Goal: Task Accomplishment & Management: Use online tool/utility

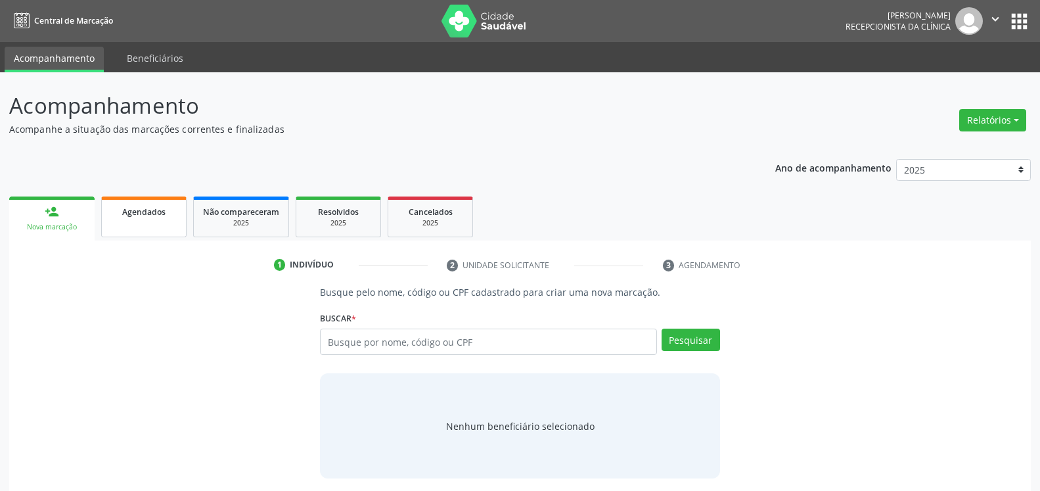
click at [151, 210] on span "Agendados" at bounding box center [143, 211] width 43 height 11
select select "8"
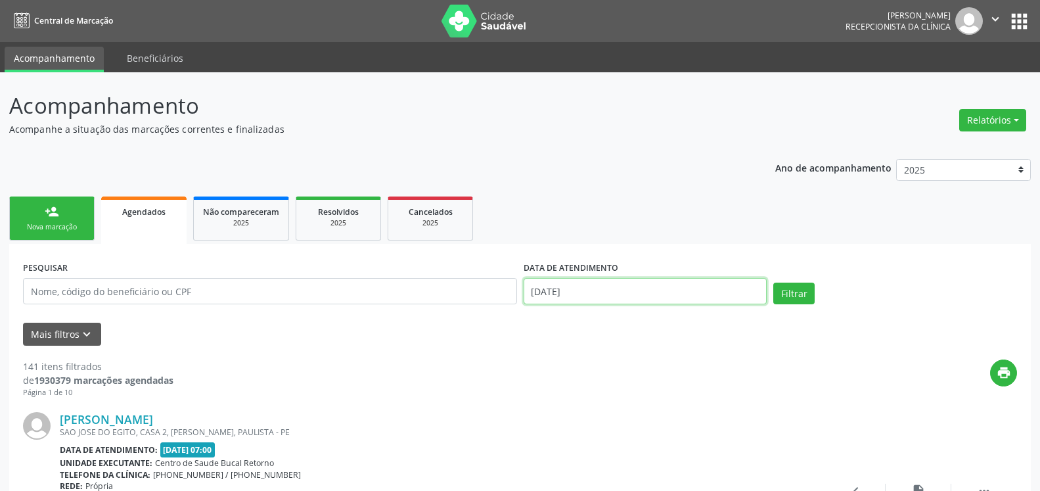
click at [672, 290] on input "[DATE]" at bounding box center [646, 291] width 244 height 26
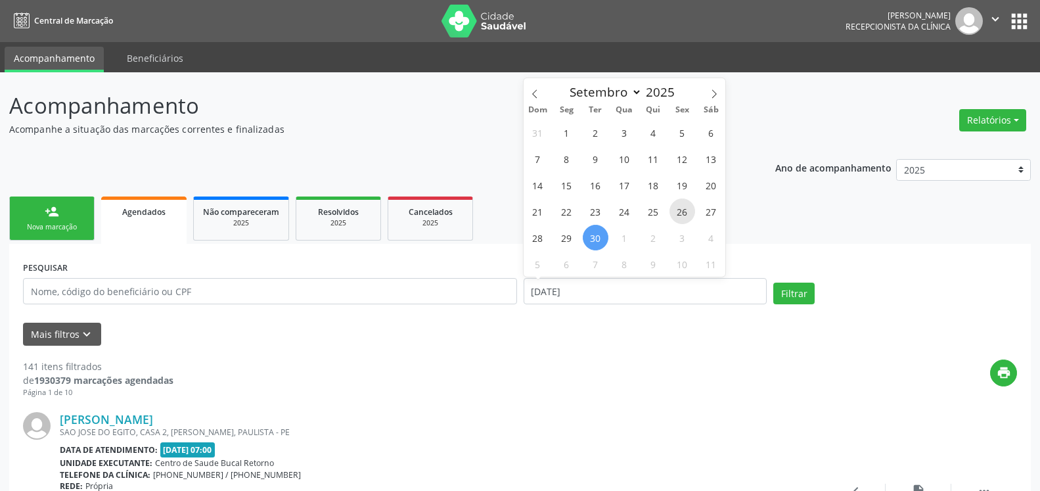
click at [677, 213] on span "26" at bounding box center [683, 211] width 26 height 26
type input "[DATE]"
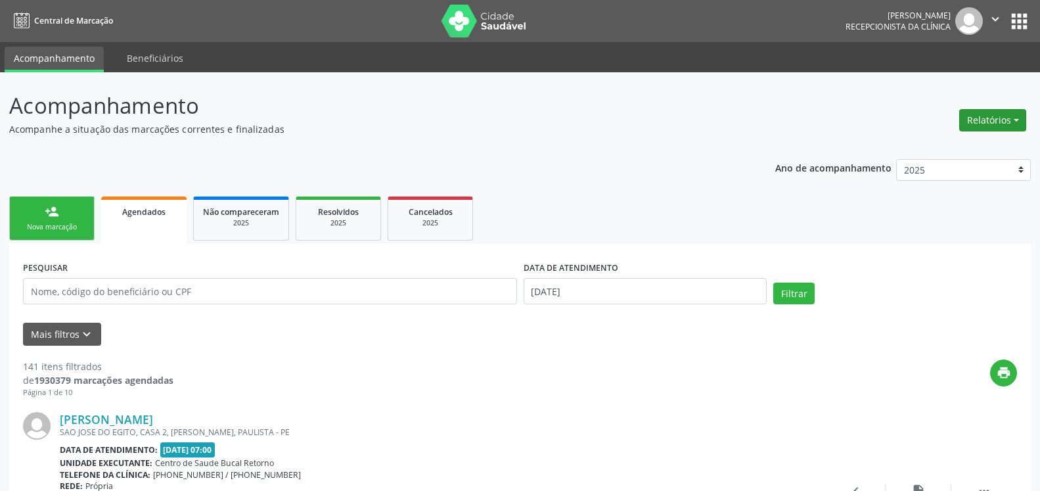
click at [989, 117] on button "Relatórios" at bounding box center [993, 120] width 67 height 22
click at [935, 143] on link "Agendamentos" at bounding box center [956, 148] width 141 height 18
select select "8"
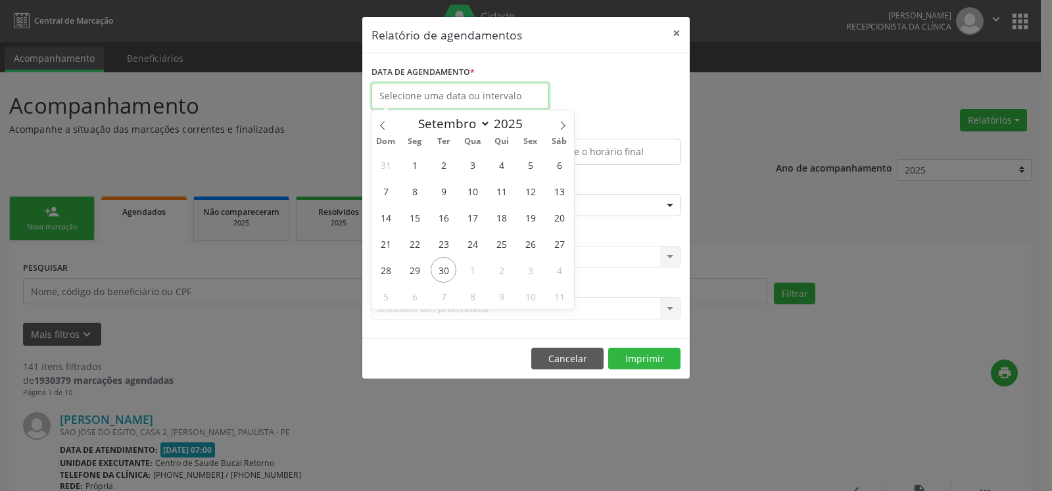
click at [540, 104] on input "text" at bounding box center [459, 96] width 177 height 26
click at [533, 243] on span "26" at bounding box center [530, 244] width 26 height 26
type input "[DATE]"
click at [533, 241] on span "26" at bounding box center [530, 244] width 26 height 26
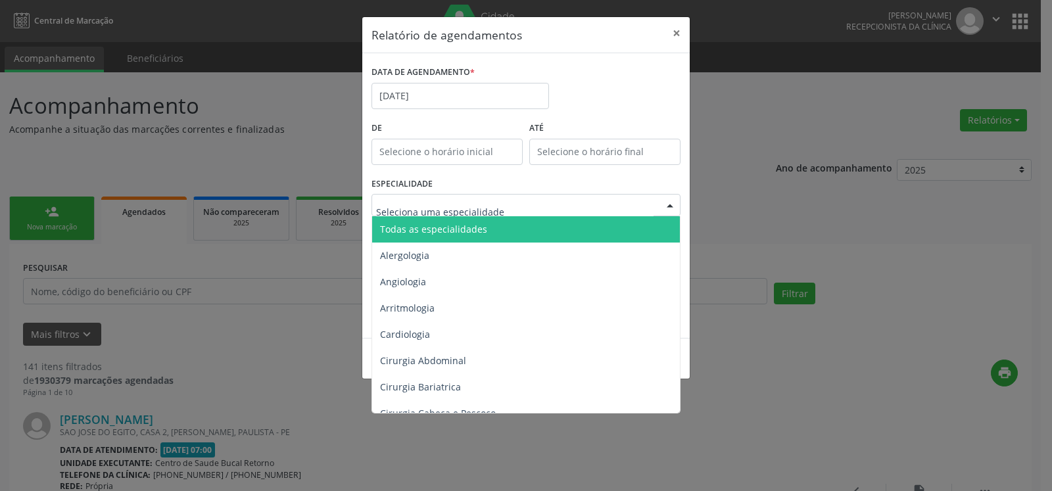
click at [478, 224] on span "Todas as especialidades" at bounding box center [433, 229] width 107 height 12
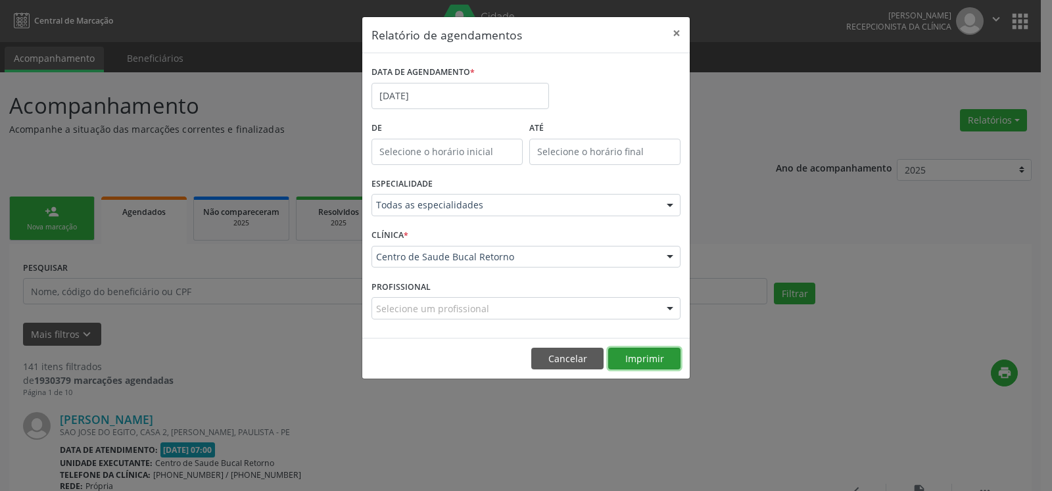
click at [641, 355] on button "Imprimir" at bounding box center [644, 359] width 72 height 22
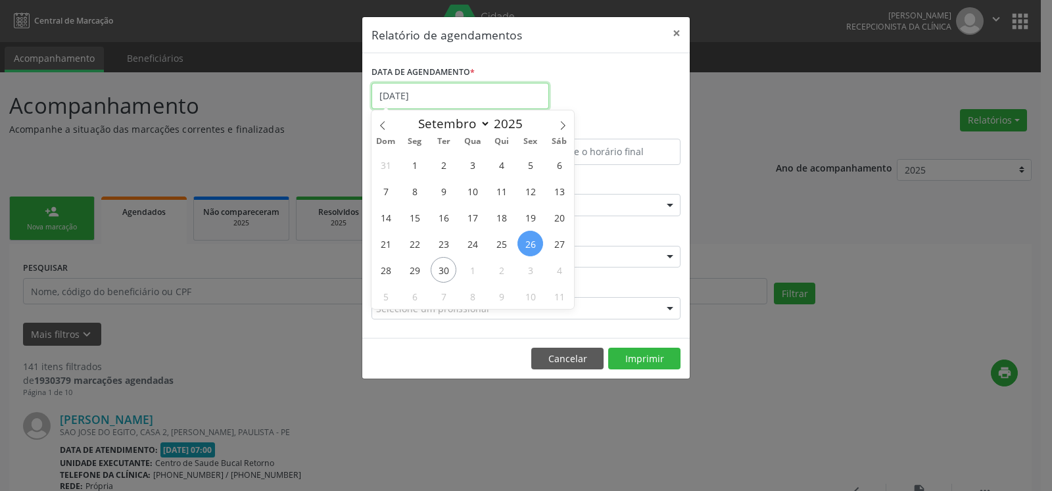
click at [421, 85] on input "[DATE]" at bounding box center [459, 96] width 177 height 26
click at [448, 189] on span "9" at bounding box center [444, 191] width 26 height 26
type input "[DATE]"
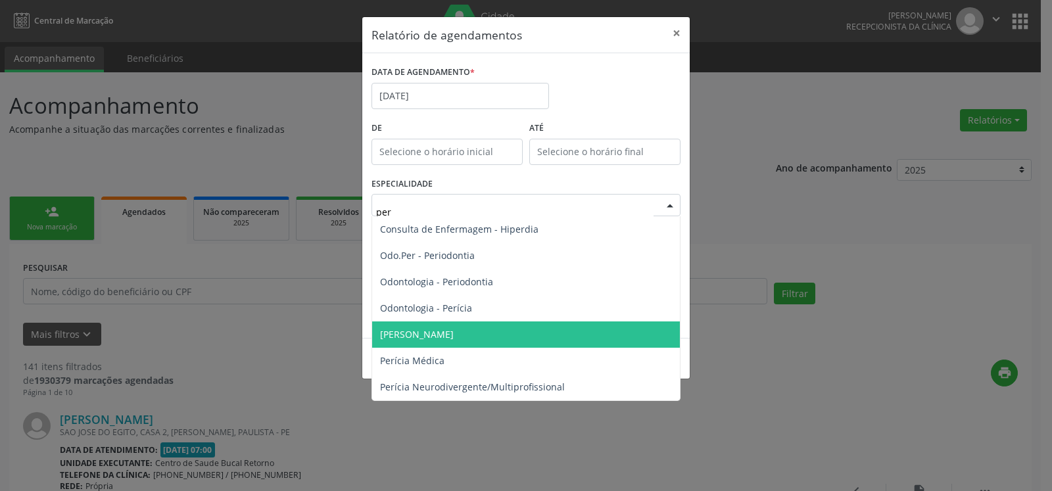
type input "peri"
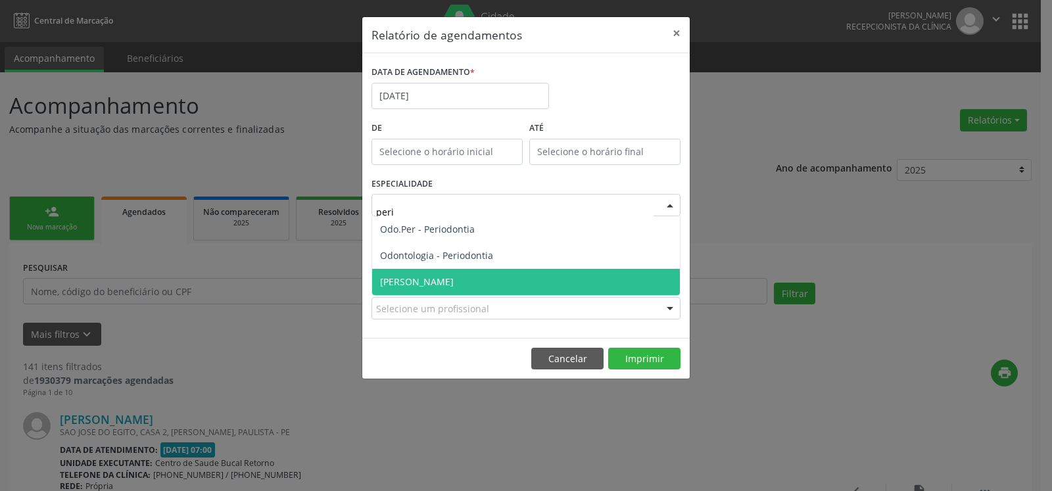
click at [492, 283] on span "[PERSON_NAME]" at bounding box center [526, 282] width 308 height 26
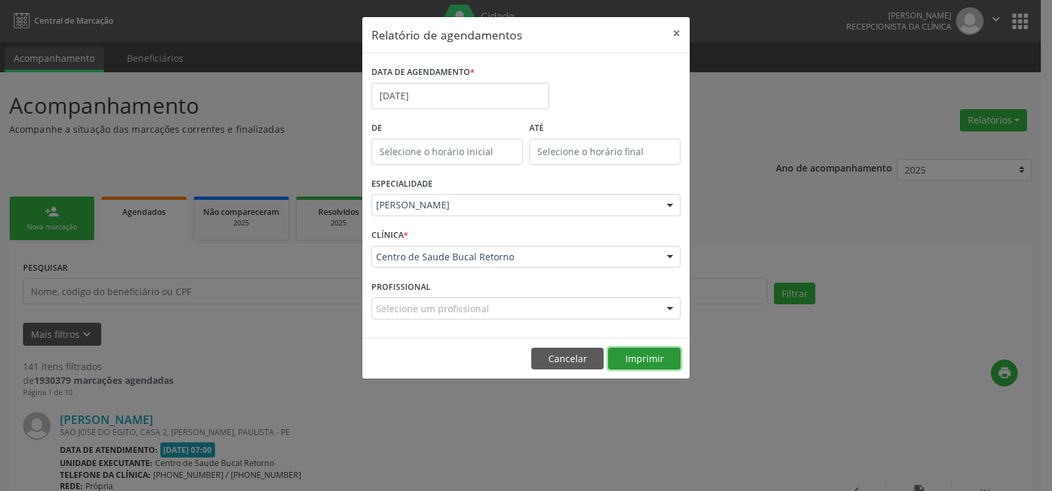
click at [638, 357] on button "Imprimir" at bounding box center [644, 359] width 72 height 22
click at [672, 34] on button "×" at bounding box center [676, 33] width 26 height 32
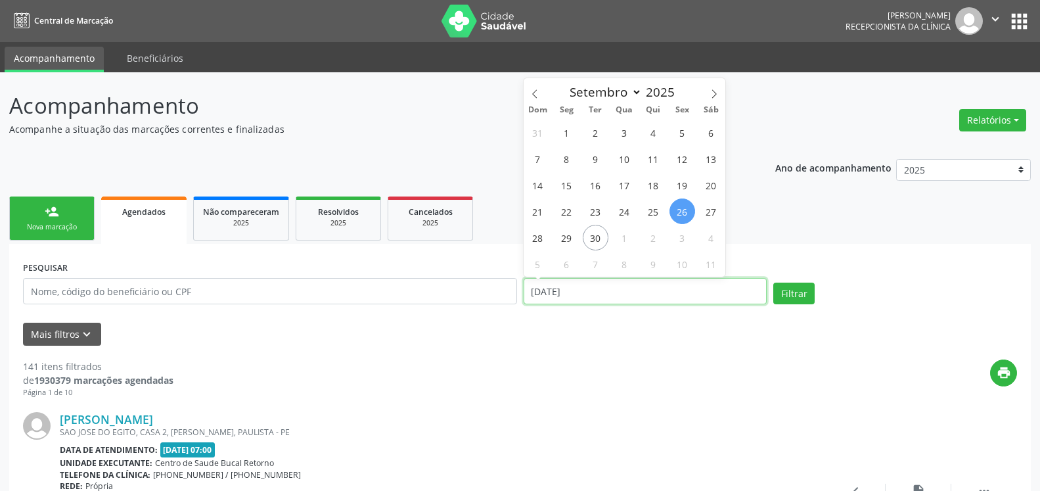
click at [623, 291] on input "[DATE]" at bounding box center [646, 291] width 244 height 26
click at [597, 156] on span "9" at bounding box center [596, 159] width 26 height 26
type input "[DATE]"
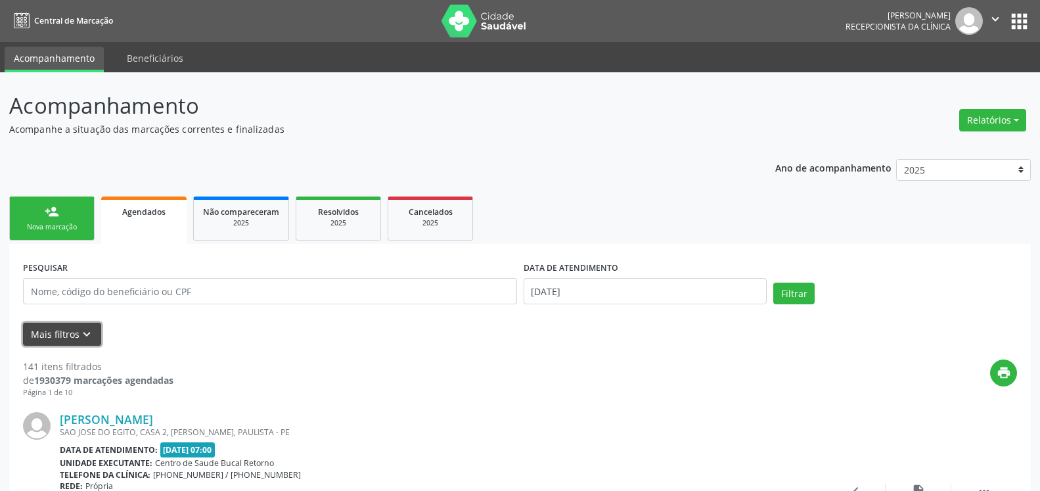
click at [91, 338] on icon "keyboard_arrow_down" at bounding box center [87, 334] width 14 height 14
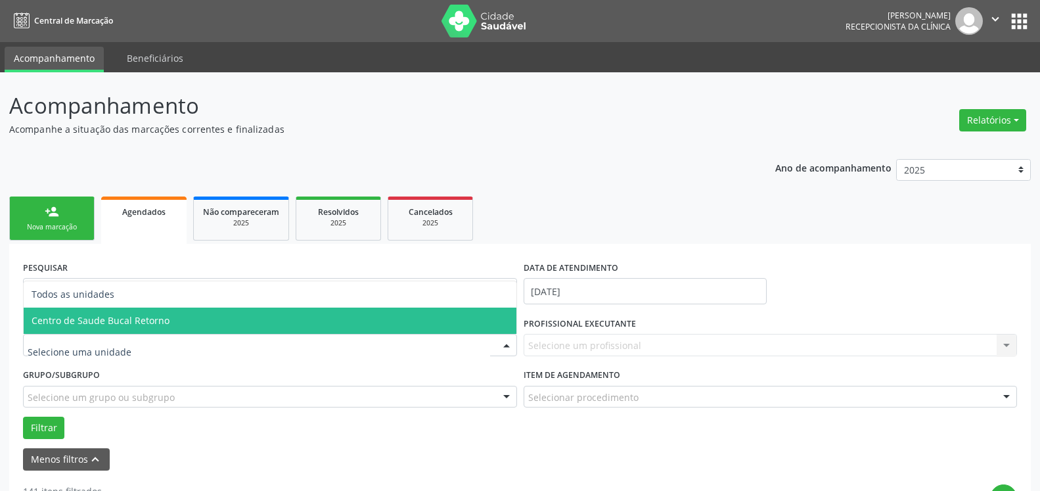
click at [152, 321] on span "Centro de Saude Bucal Retorno" at bounding box center [101, 320] width 138 height 12
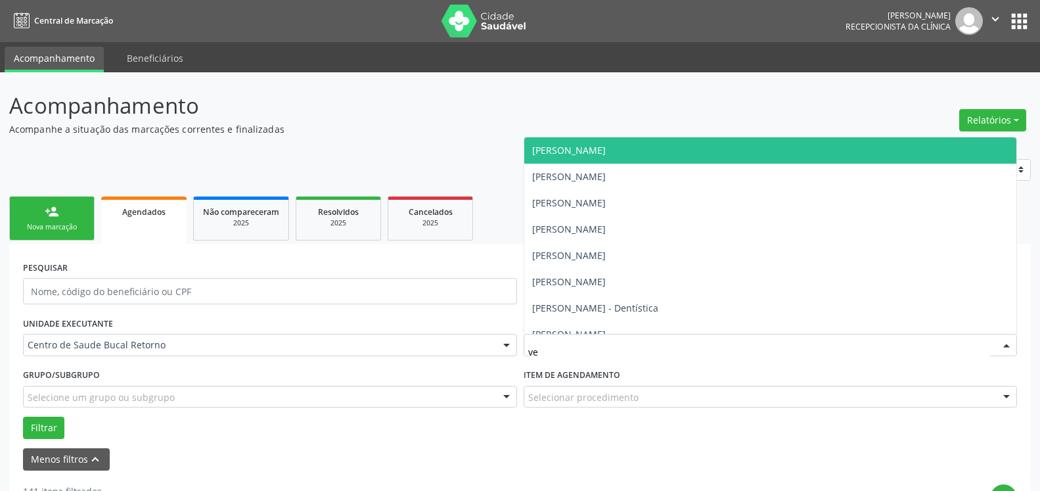
type input "ver"
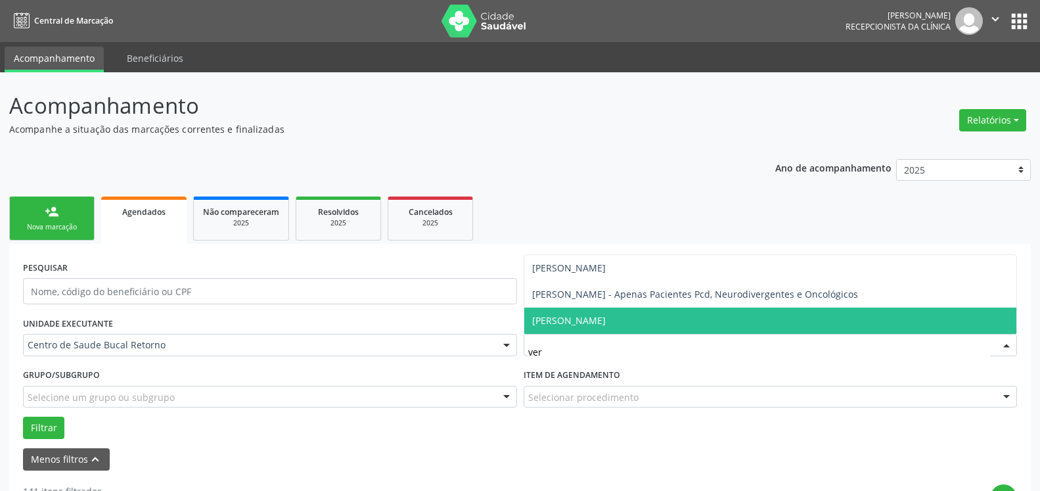
click at [606, 321] on span "[PERSON_NAME]" at bounding box center [569, 320] width 74 height 12
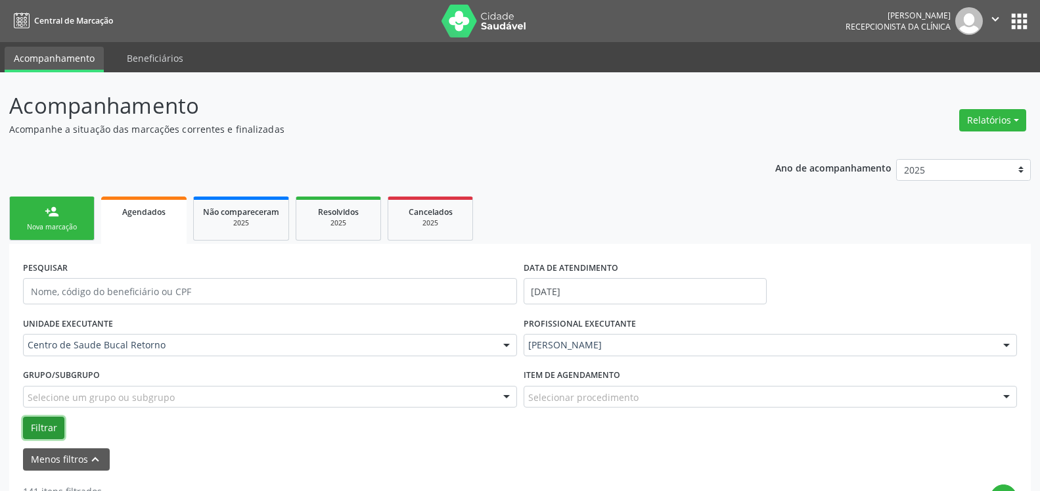
click at [39, 429] on button "Filtrar" at bounding box center [43, 428] width 41 height 22
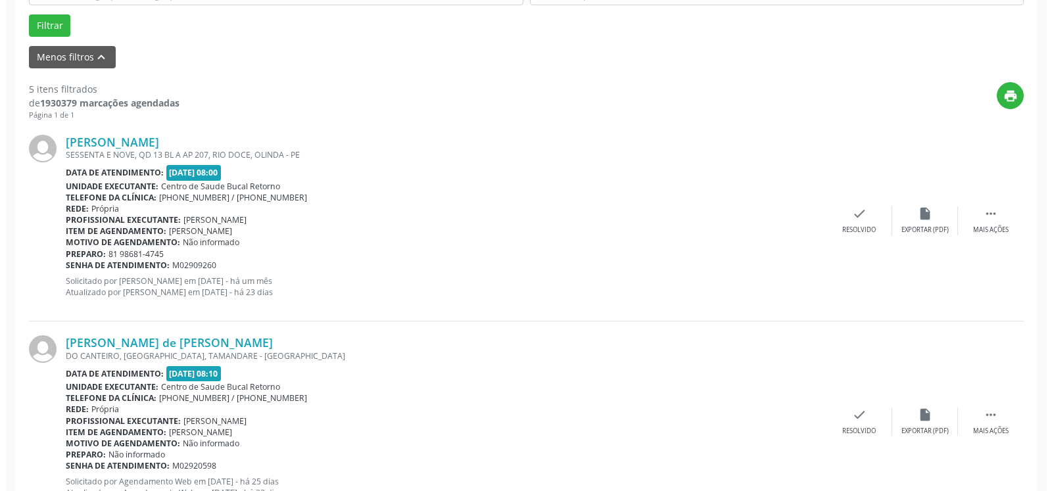
scroll to position [335, 0]
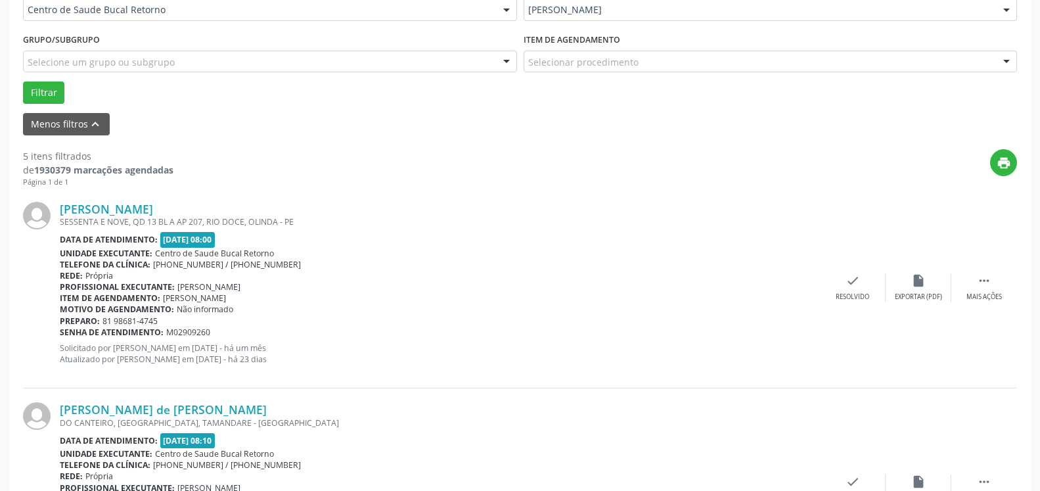
click at [599, 322] on div "Preparo: 81 98681-4745" at bounding box center [440, 320] width 760 height 11
click at [848, 280] on icon "check" at bounding box center [853, 280] width 14 height 14
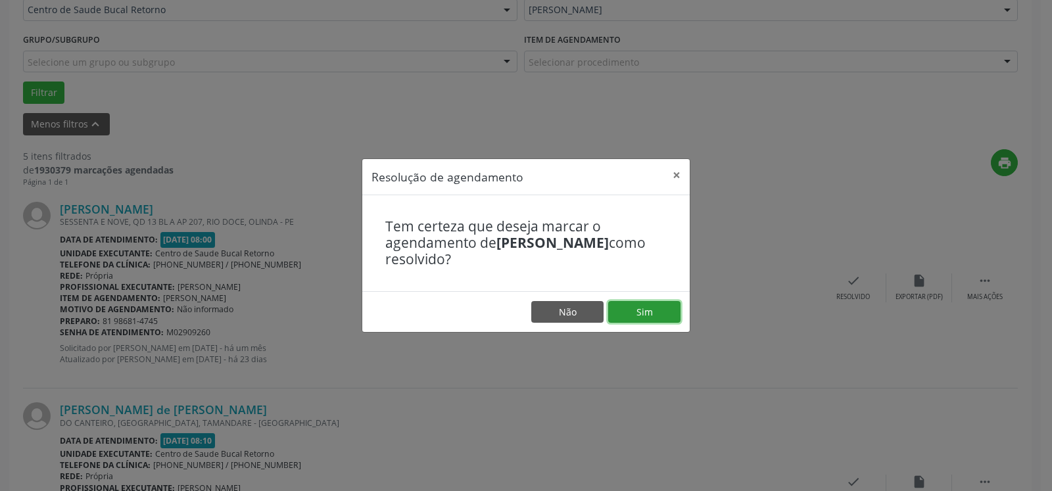
click at [671, 312] on button "Sim" at bounding box center [644, 312] width 72 height 22
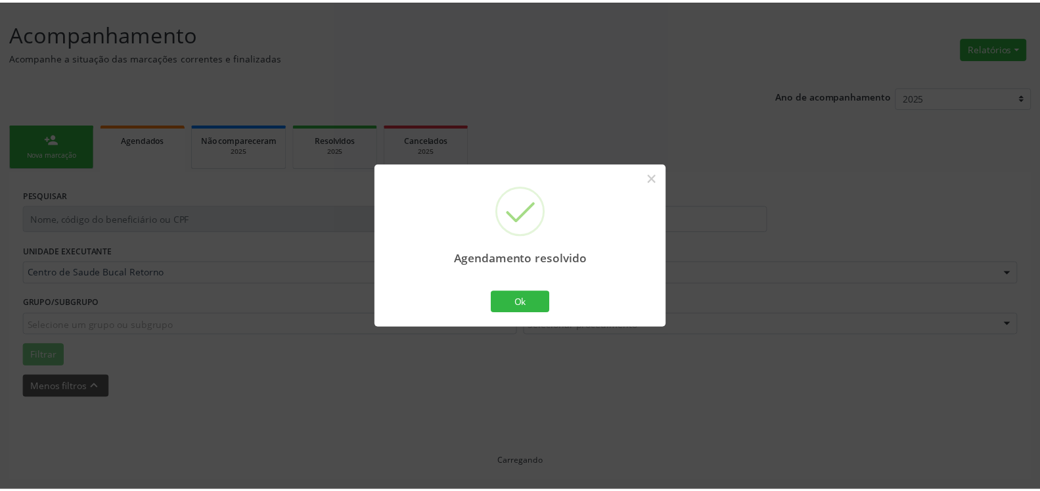
scroll to position [72, 0]
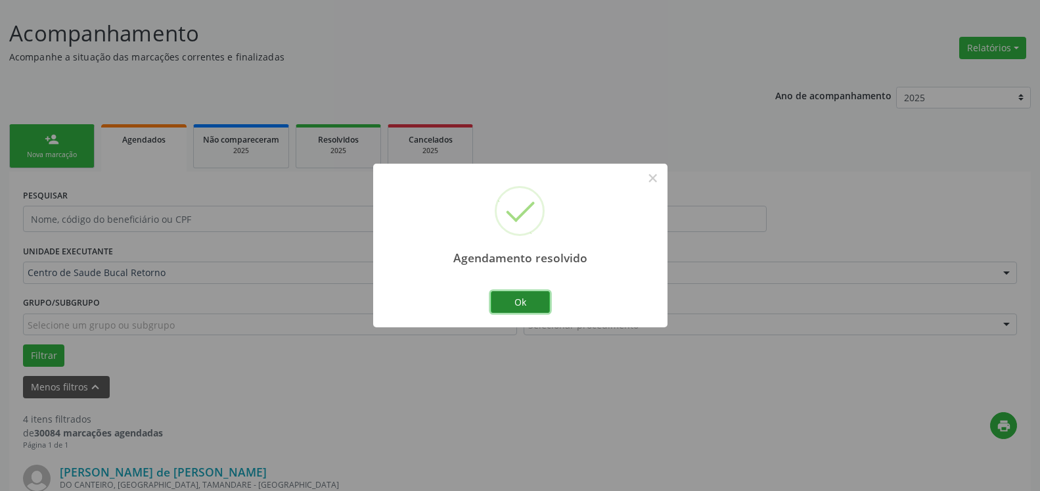
click at [534, 304] on button "Ok" at bounding box center [520, 302] width 59 height 22
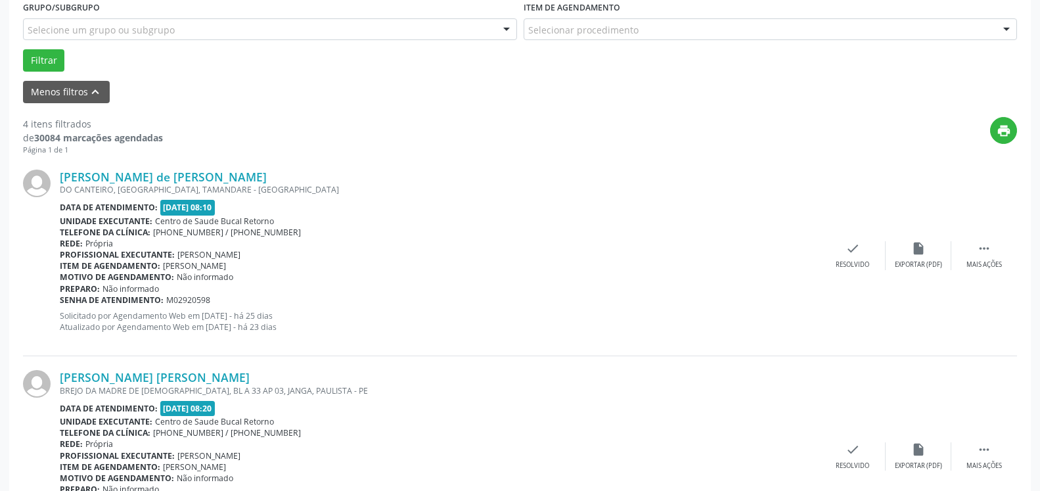
scroll to position [408, 0]
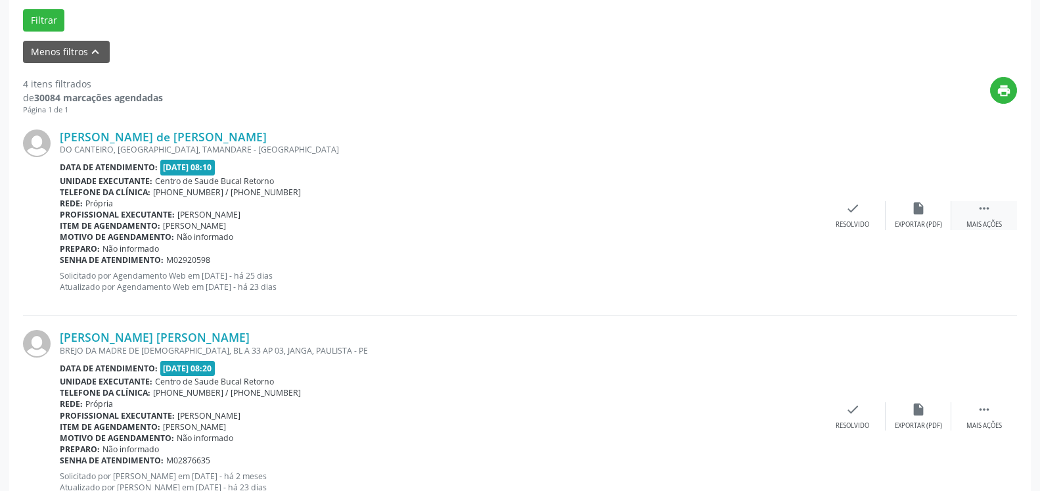
click at [985, 216] on icon "" at bounding box center [984, 208] width 14 height 14
click at [912, 216] on icon "alarm_off" at bounding box center [919, 208] width 14 height 14
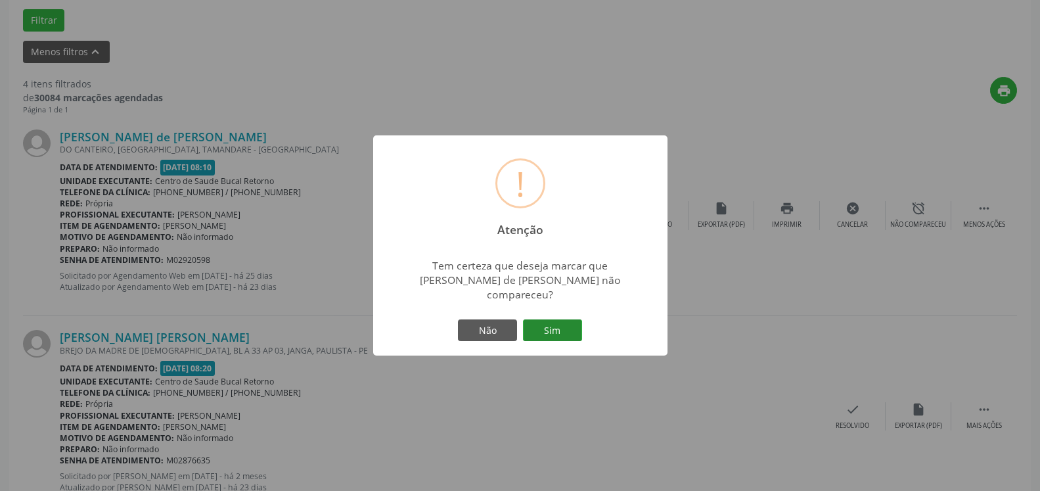
click at [552, 331] on button "Sim" at bounding box center [552, 330] width 59 height 22
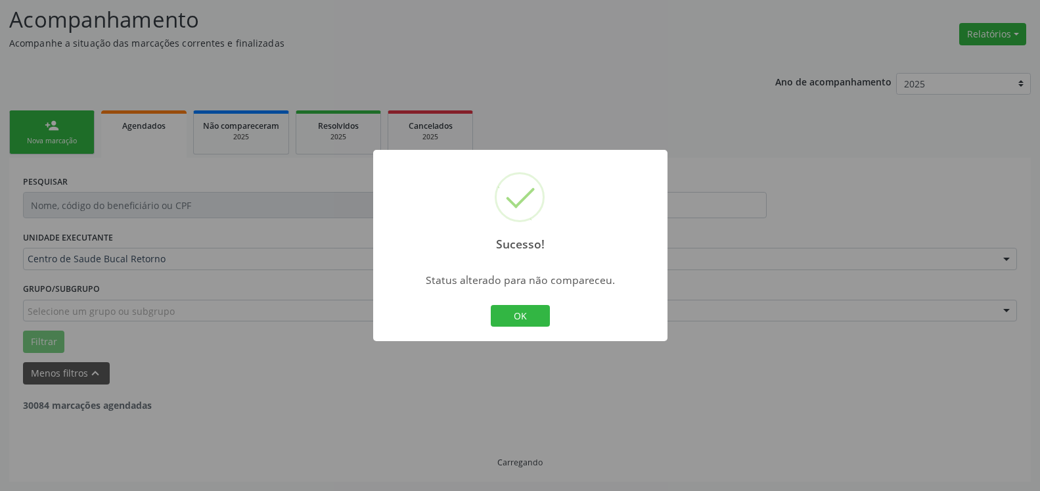
scroll to position [86, 0]
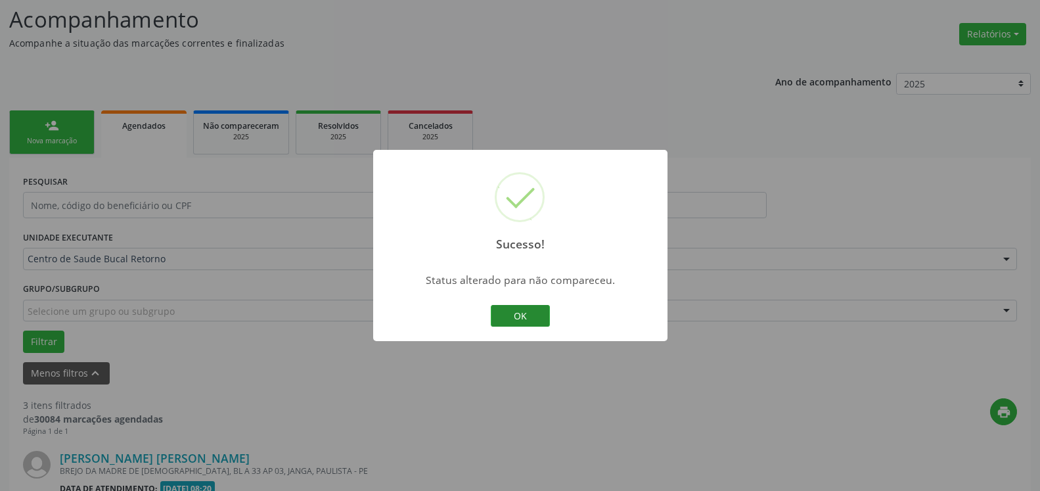
click at [530, 317] on button "OK" at bounding box center [520, 316] width 59 height 22
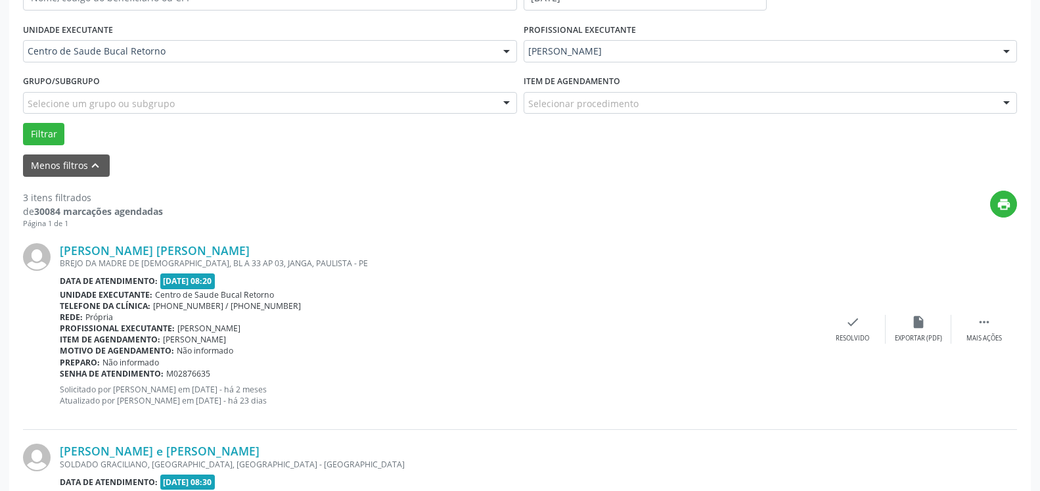
scroll to position [421, 0]
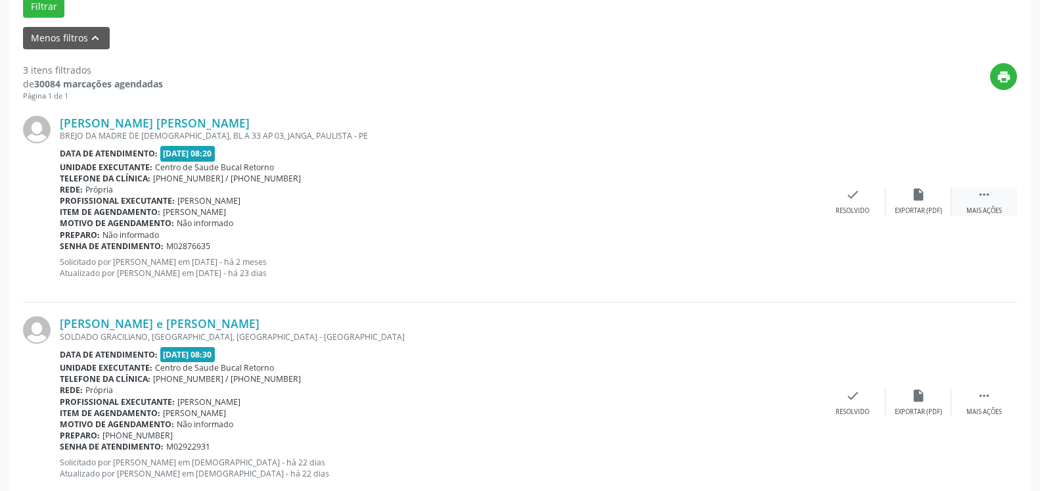
click at [986, 202] on icon "" at bounding box center [984, 194] width 14 height 14
click at [918, 202] on icon "alarm_off" at bounding box center [919, 194] width 14 height 14
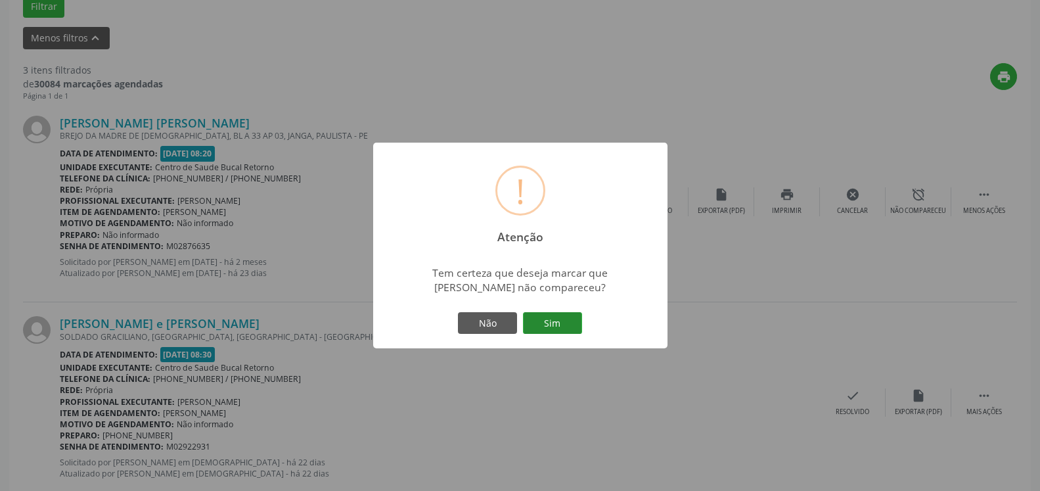
click at [552, 314] on button "Sim" at bounding box center [552, 323] width 59 height 22
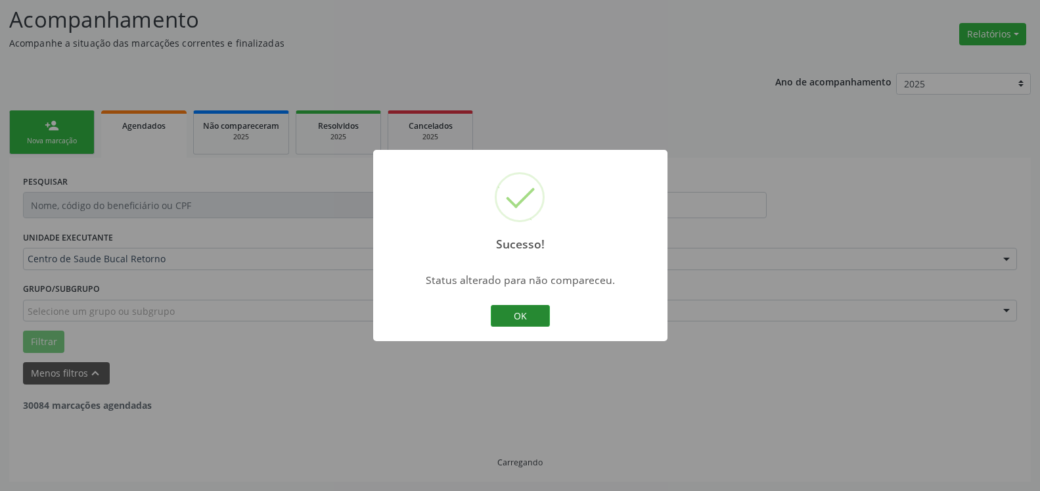
scroll to position [86, 0]
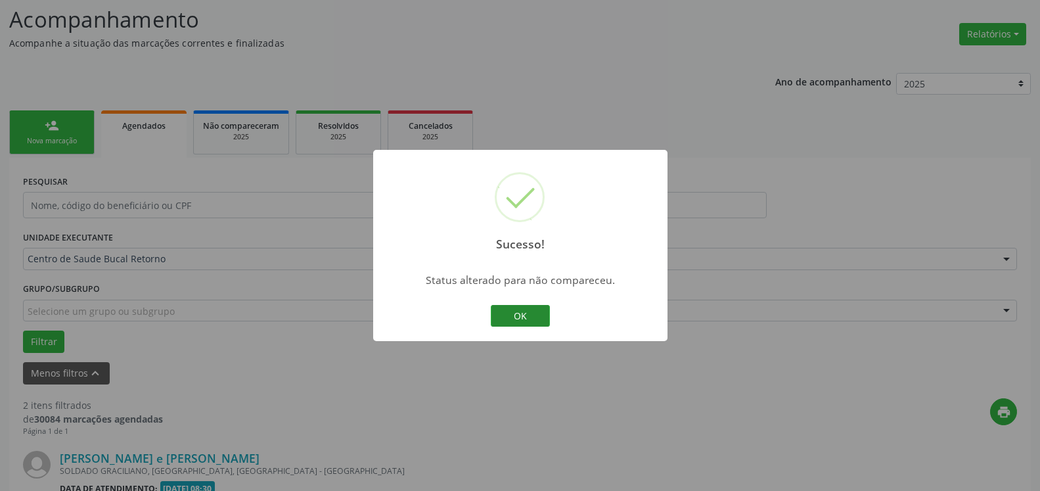
click at [508, 312] on button "OK" at bounding box center [520, 316] width 59 height 22
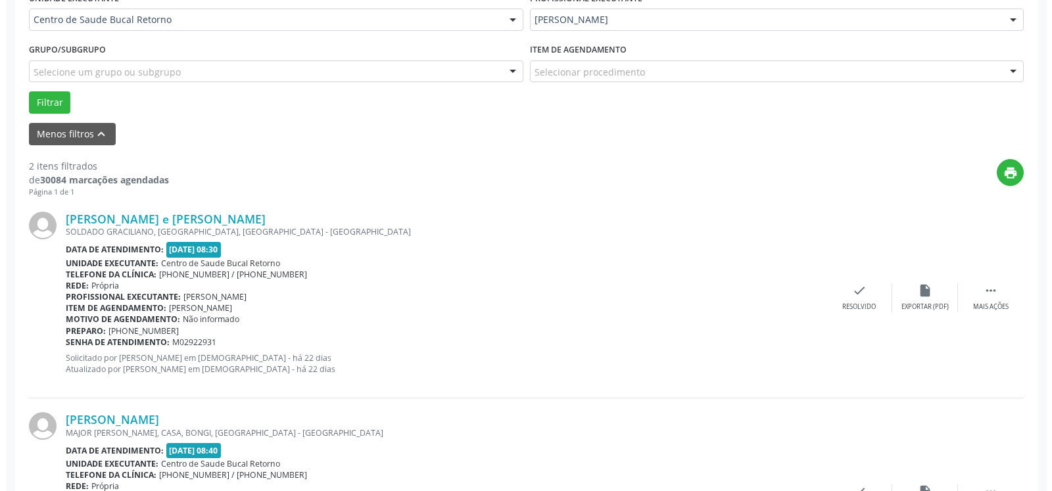
scroll to position [354, 0]
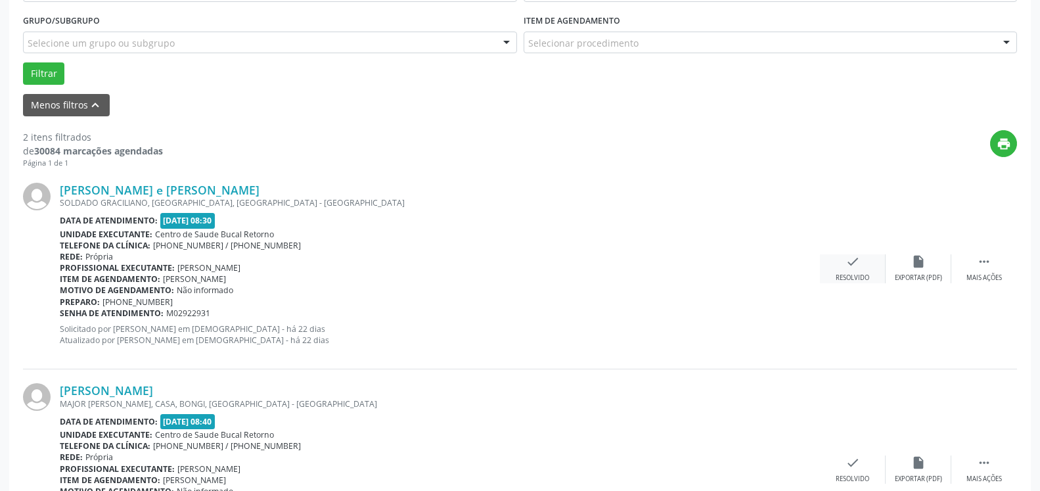
click at [853, 274] on div "Resolvido" at bounding box center [853, 277] width 34 height 9
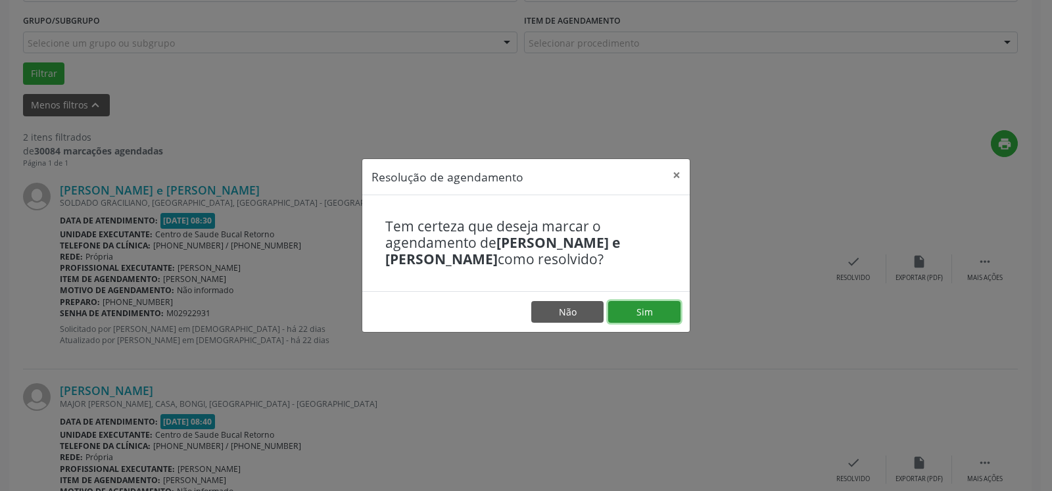
click at [622, 308] on button "Sim" at bounding box center [644, 312] width 72 height 22
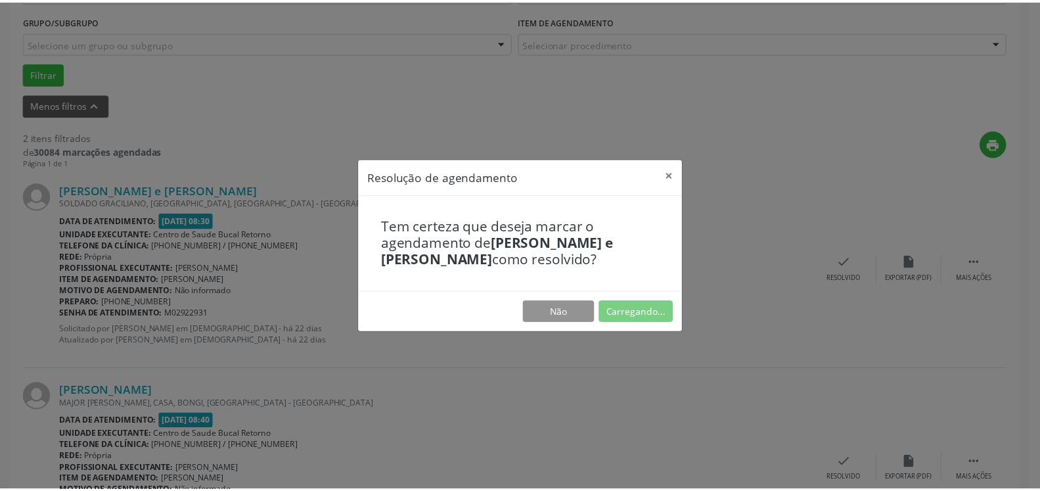
scroll to position [72, 0]
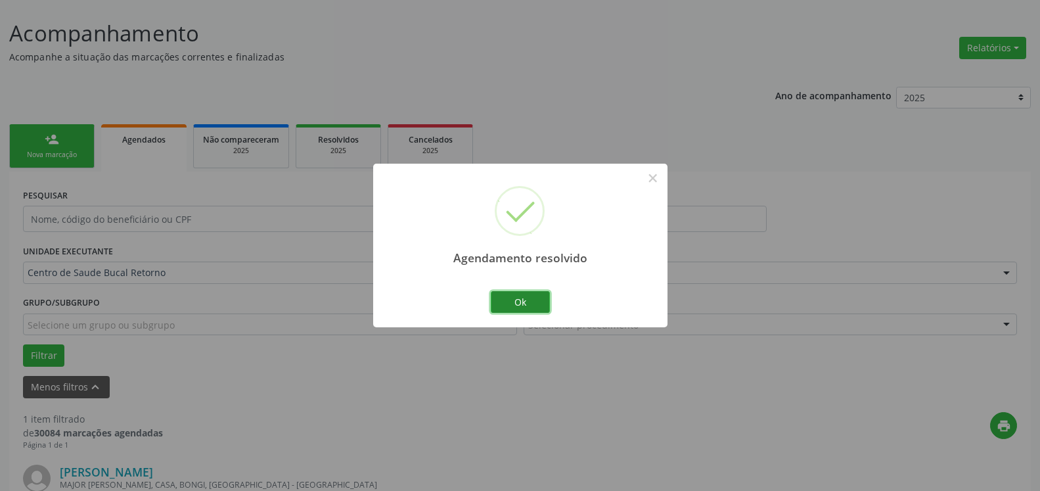
click at [509, 305] on button "Ok" at bounding box center [520, 302] width 59 height 22
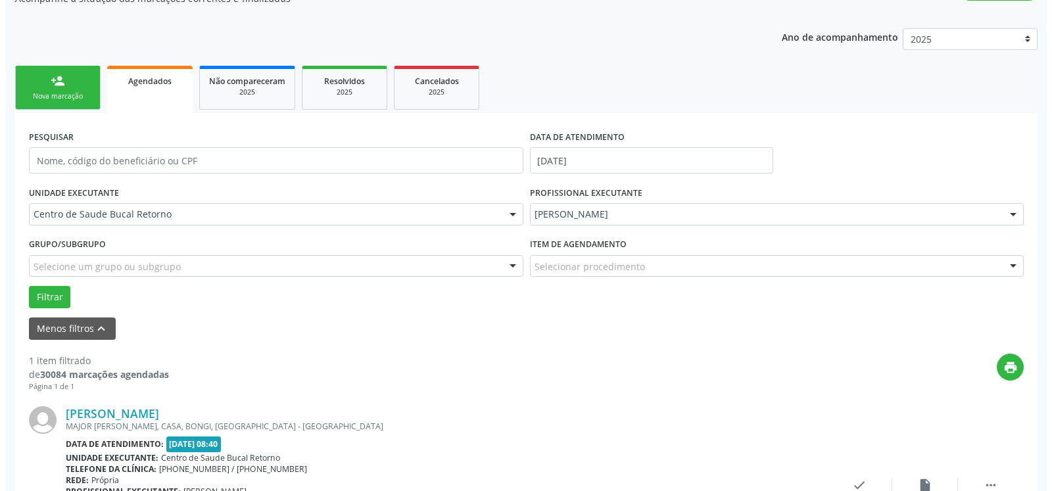
scroll to position [255, 0]
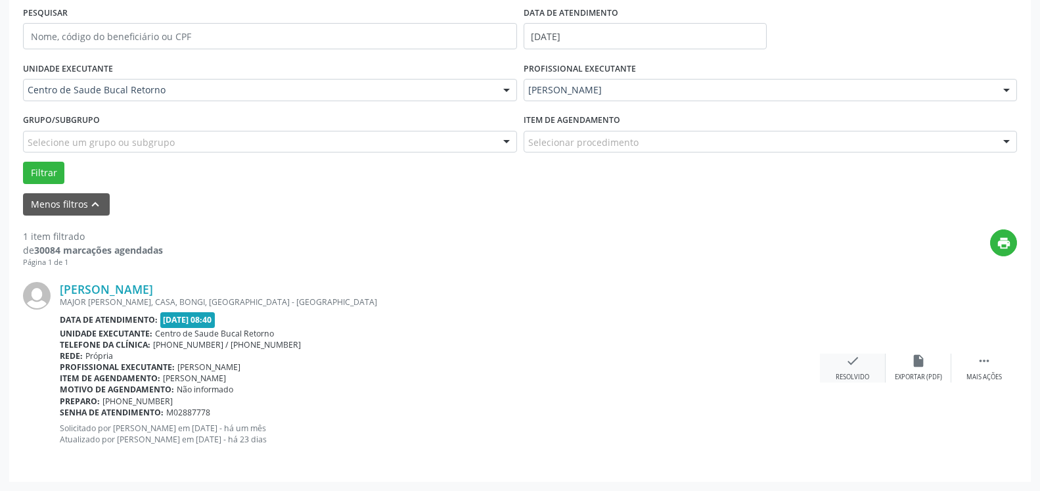
click at [852, 368] on icon "check" at bounding box center [853, 361] width 14 height 14
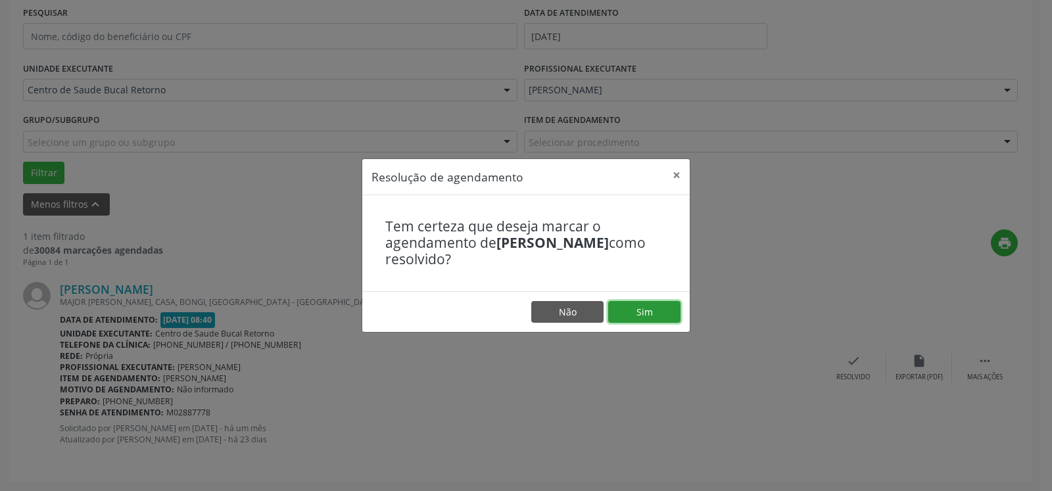
click at [661, 309] on button "Sim" at bounding box center [644, 312] width 72 height 22
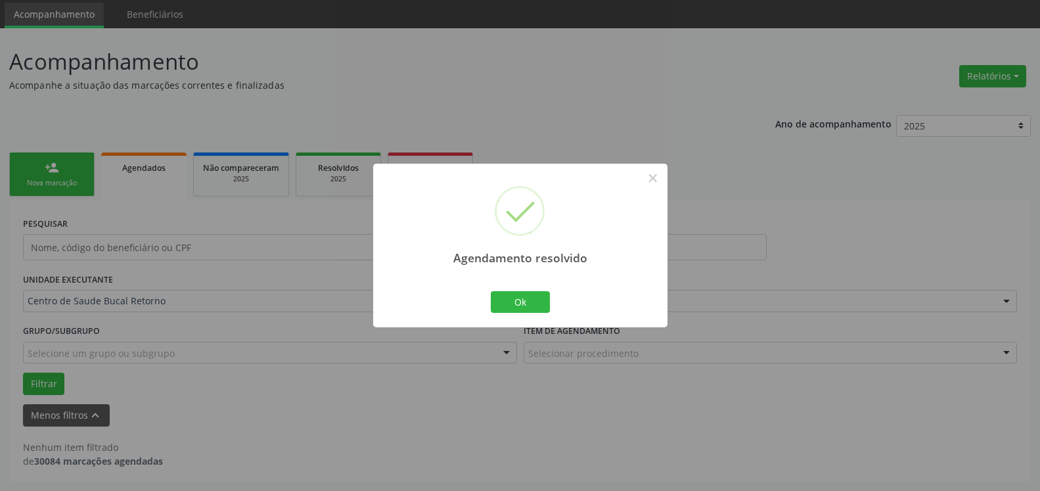
scroll to position [44, 0]
click at [520, 301] on button "Ok" at bounding box center [520, 302] width 59 height 22
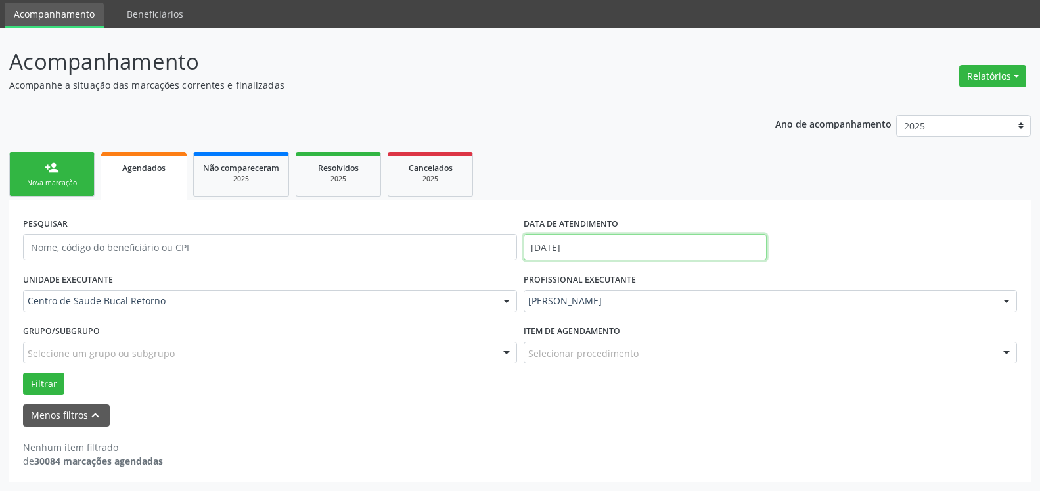
click at [586, 253] on input "[DATE]" at bounding box center [646, 247] width 244 height 26
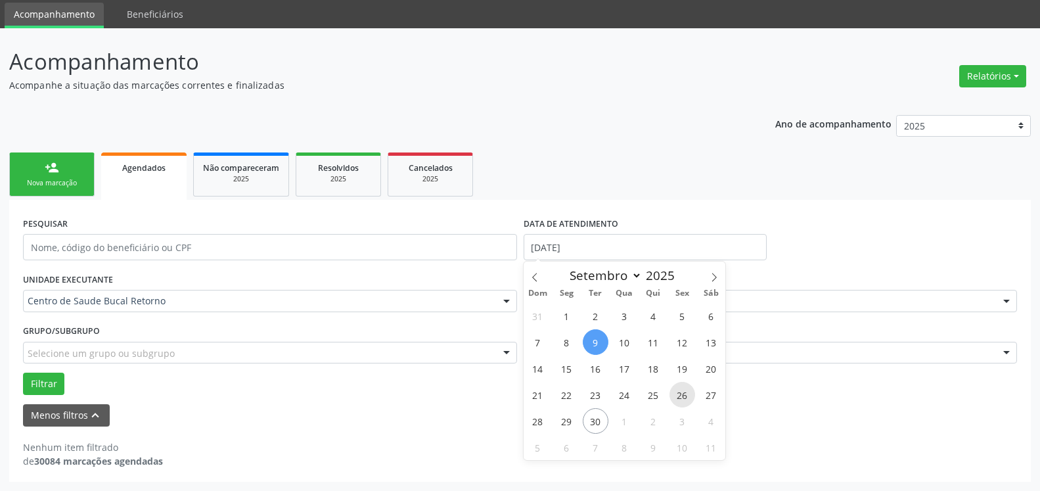
click at [682, 396] on span "26" at bounding box center [683, 395] width 26 height 26
type input "[DATE]"
click at [682, 396] on span "26" at bounding box center [683, 395] width 26 height 26
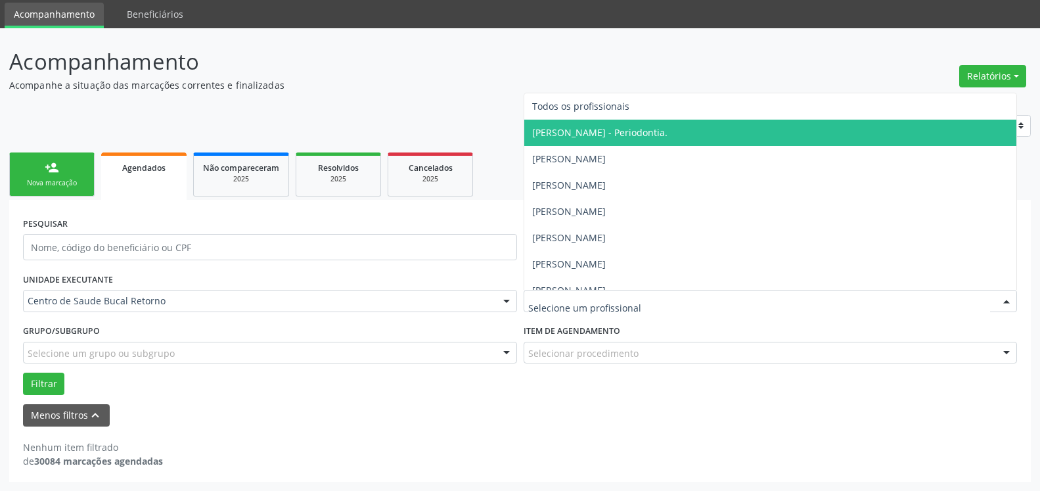
click at [652, 310] on div at bounding box center [771, 301] width 494 height 22
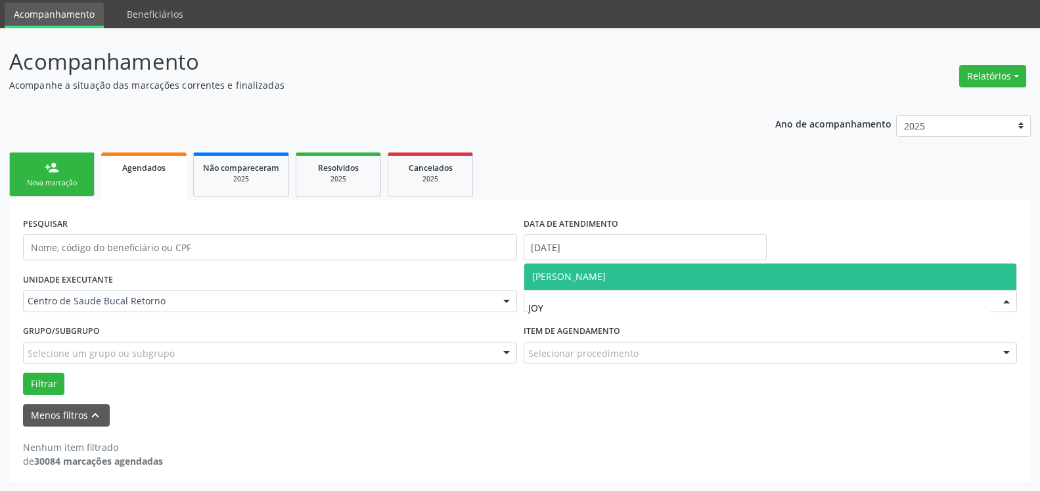
click at [606, 273] on span "[PERSON_NAME]" at bounding box center [569, 276] width 74 height 12
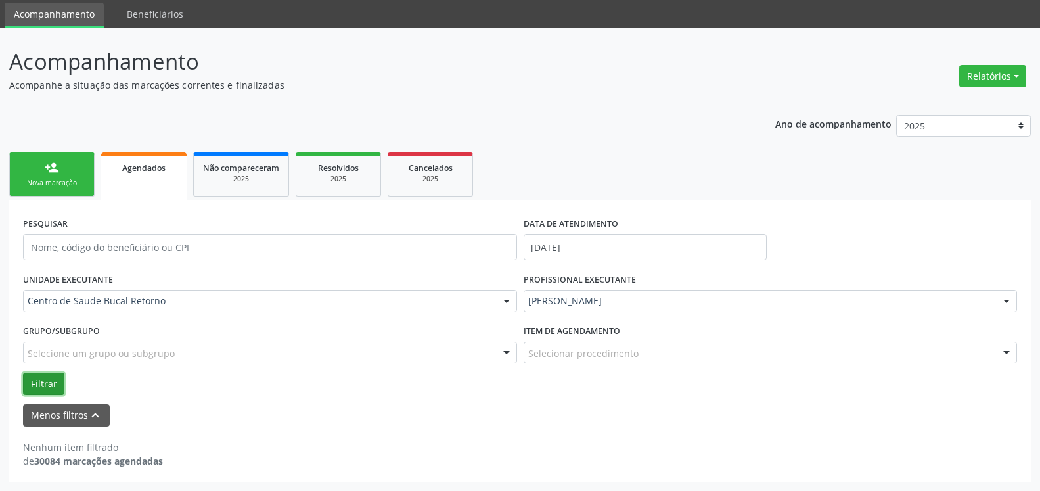
click at [44, 383] on button "Filtrar" at bounding box center [43, 384] width 41 height 22
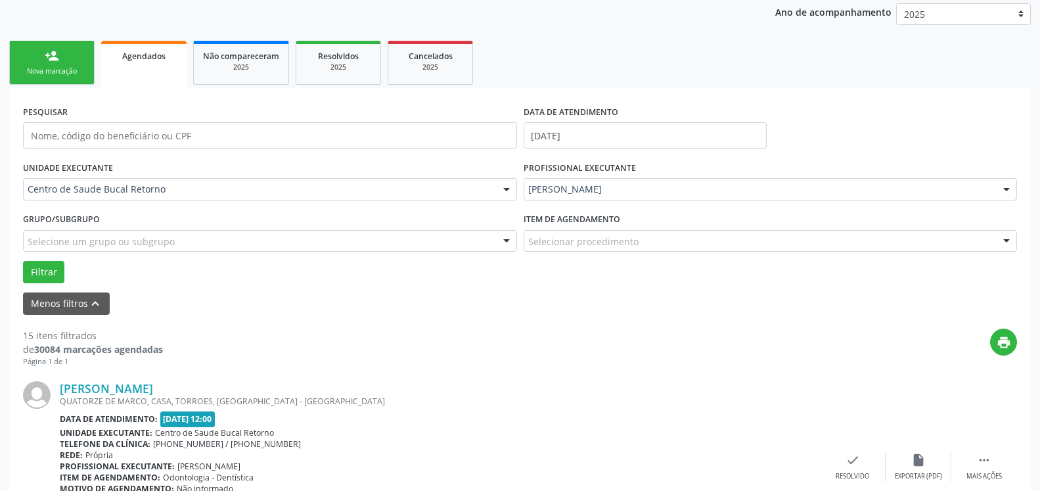
scroll to position [312, 0]
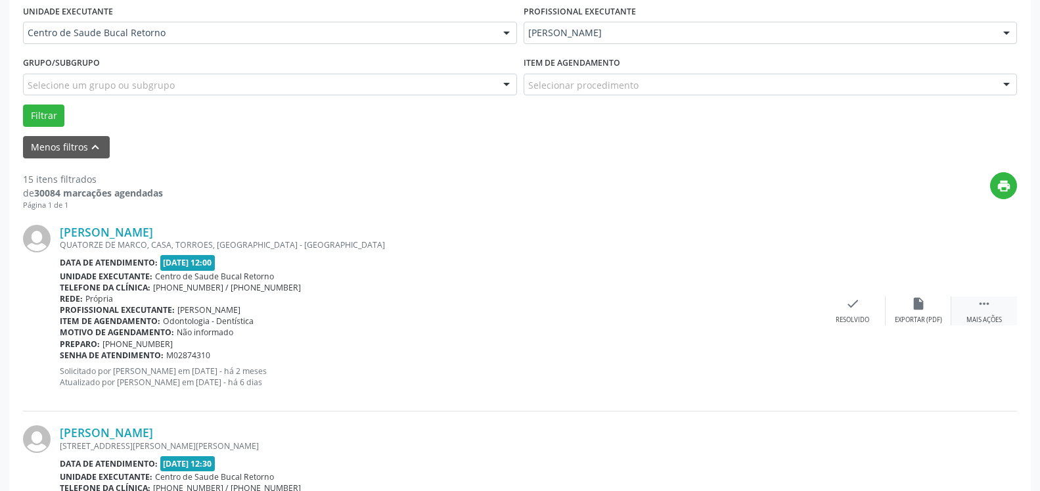
drag, startPoint x: 991, startPoint y: 304, endPoint x: 961, endPoint y: 305, distance: 30.3
click at [990, 304] on icon "" at bounding box center [984, 303] width 14 height 14
click at [933, 310] on div "alarm_off Não compareceu" at bounding box center [919, 310] width 66 height 28
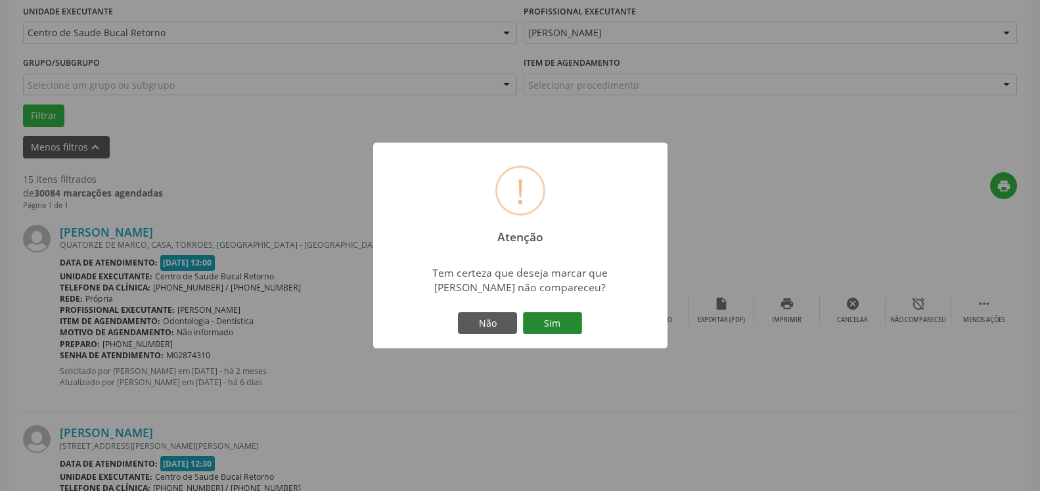
click at [559, 319] on button "Sim" at bounding box center [552, 323] width 59 height 22
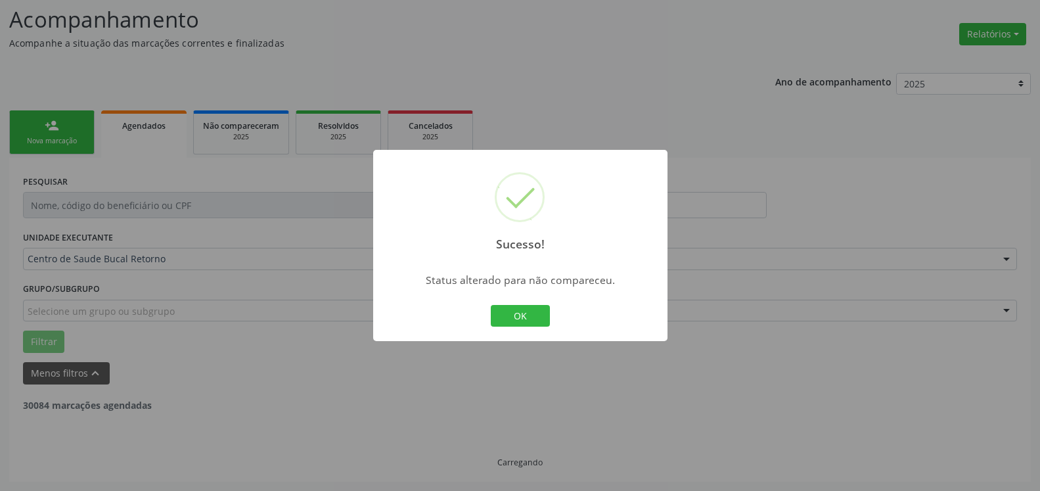
click at [531, 317] on button "OK" at bounding box center [520, 316] width 59 height 22
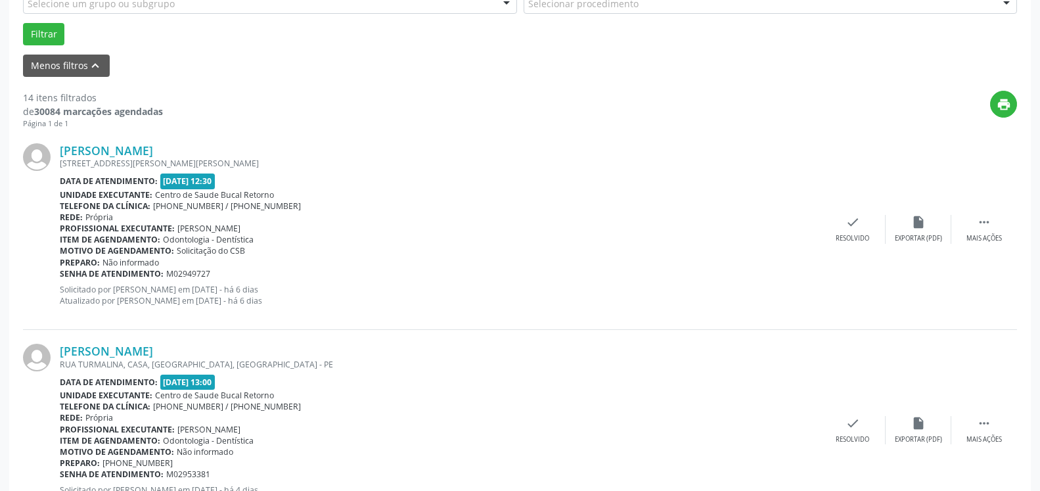
scroll to position [555, 0]
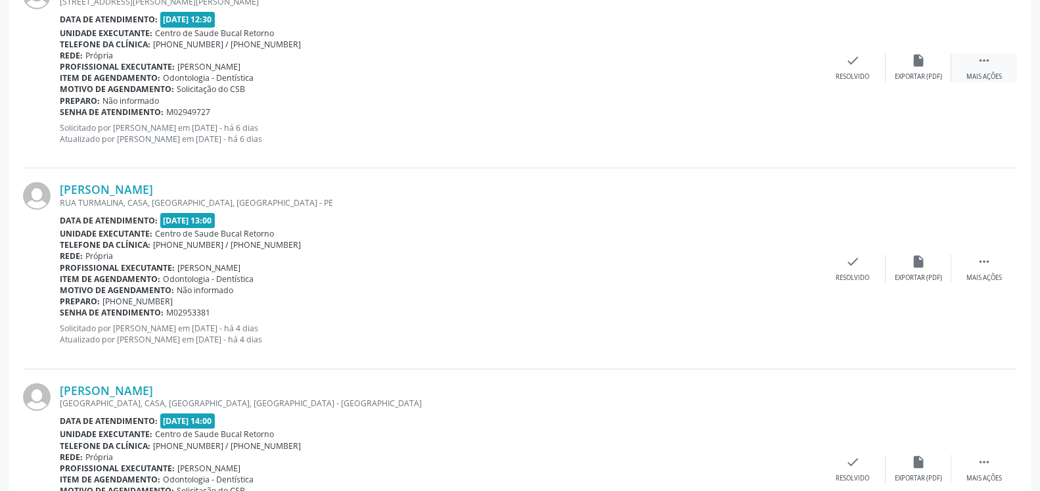
click at [993, 59] on div " Mais ações" at bounding box center [985, 67] width 66 height 28
click at [933, 72] on div "alarm_off Não compareceu" at bounding box center [919, 67] width 66 height 28
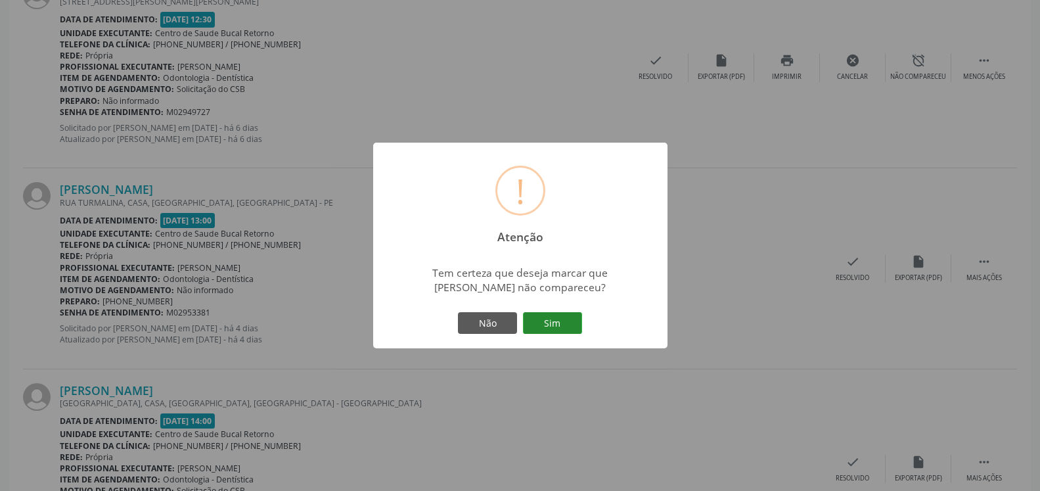
click at [563, 320] on button "Sim" at bounding box center [552, 323] width 59 height 22
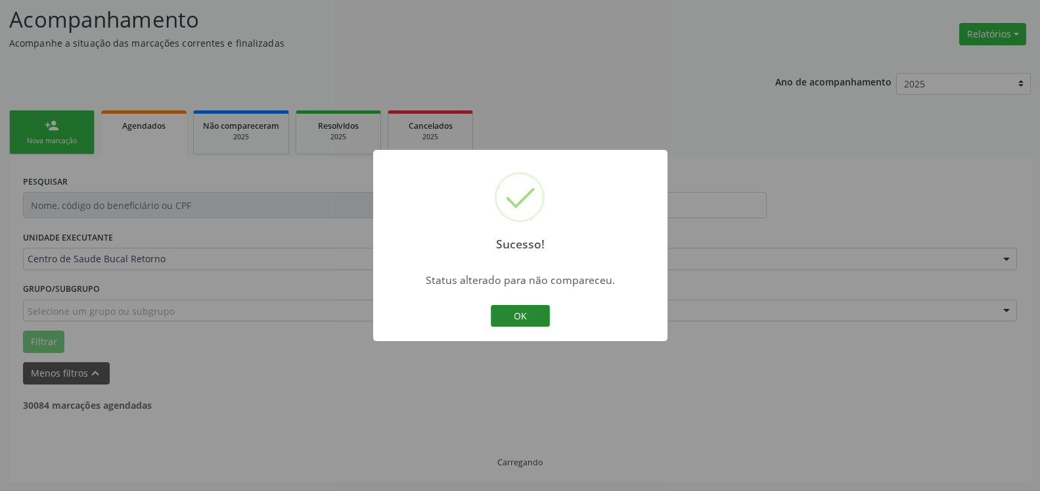
scroll to position [86, 0]
click at [525, 316] on button "OK" at bounding box center [520, 316] width 59 height 22
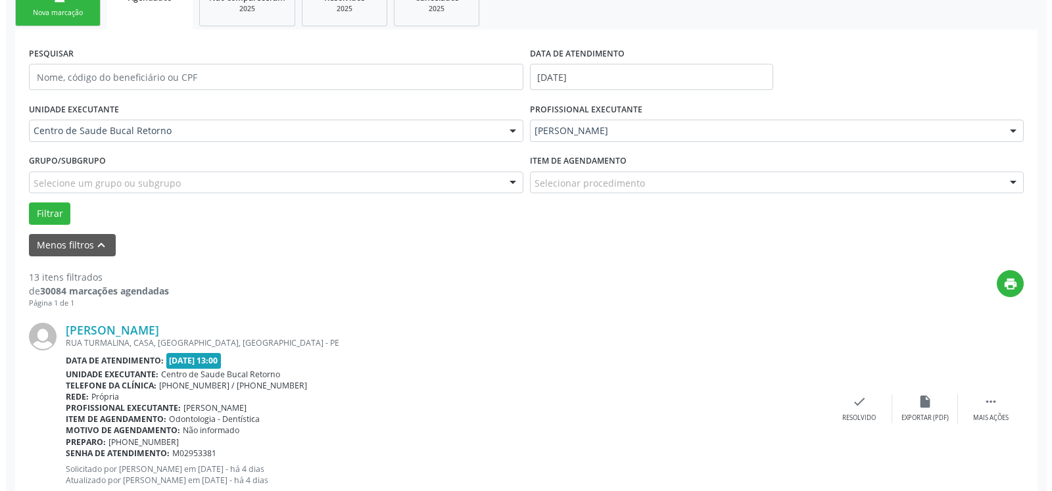
scroll to position [287, 0]
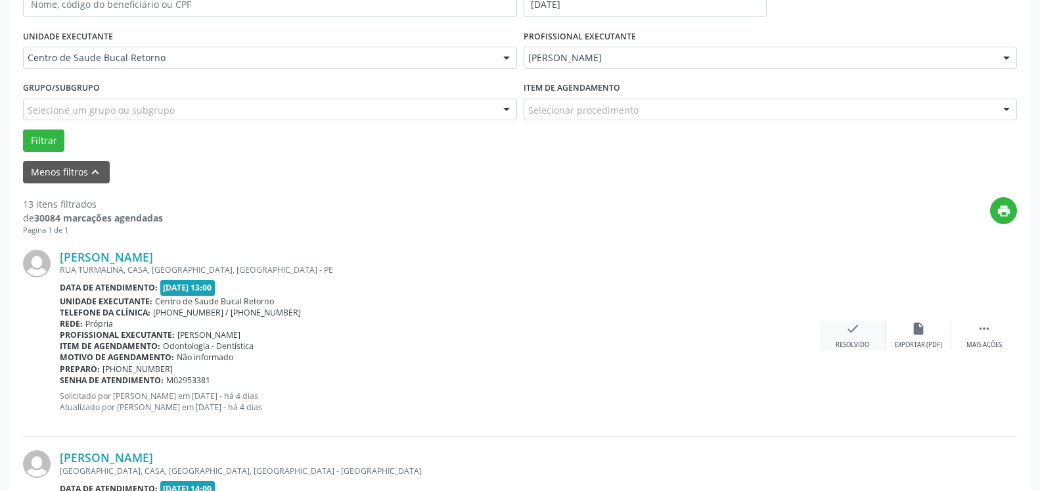
click at [851, 336] on icon "check" at bounding box center [853, 328] width 14 height 14
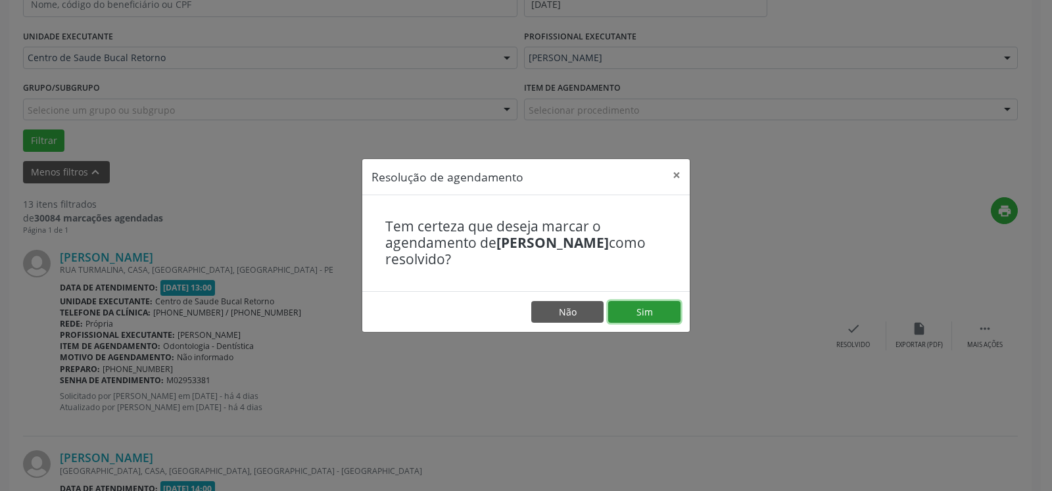
click at [642, 321] on button "Sim" at bounding box center [644, 312] width 72 height 22
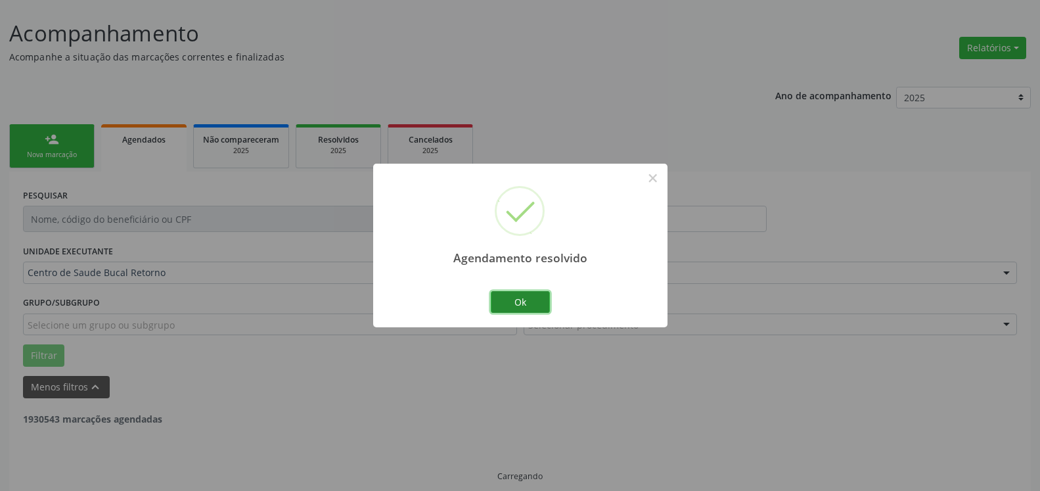
click at [546, 302] on button "Ok" at bounding box center [520, 302] width 59 height 22
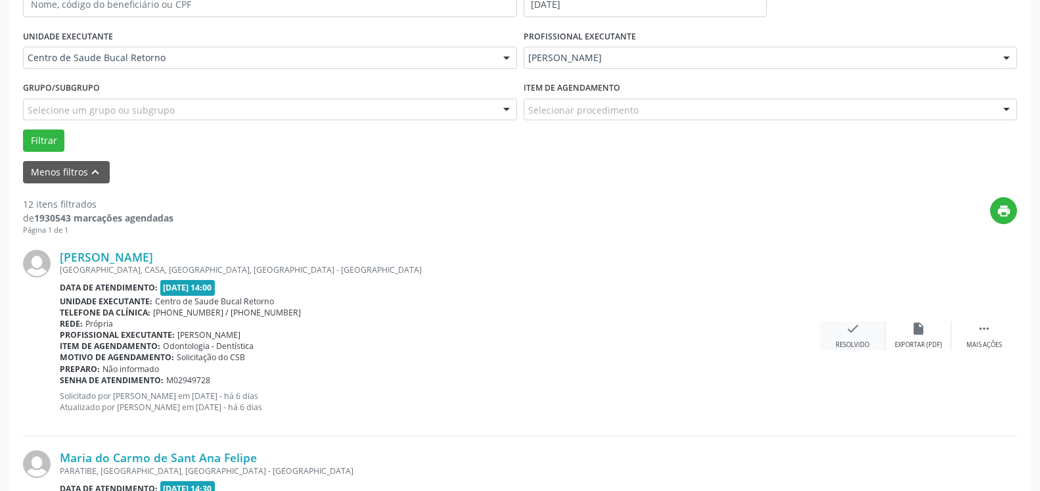
click at [857, 340] on div "check Resolvido" at bounding box center [853, 335] width 66 height 28
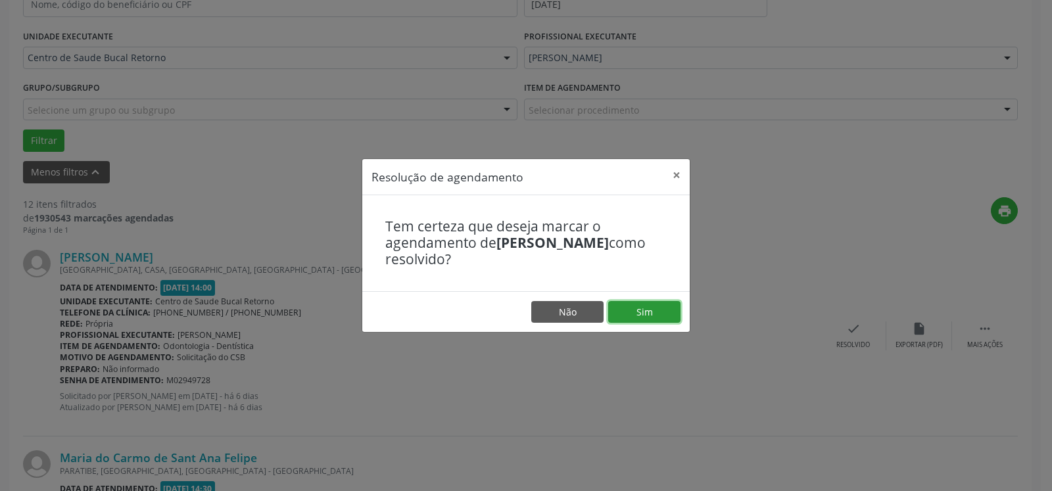
click at [645, 315] on button "Sim" at bounding box center [644, 312] width 72 height 22
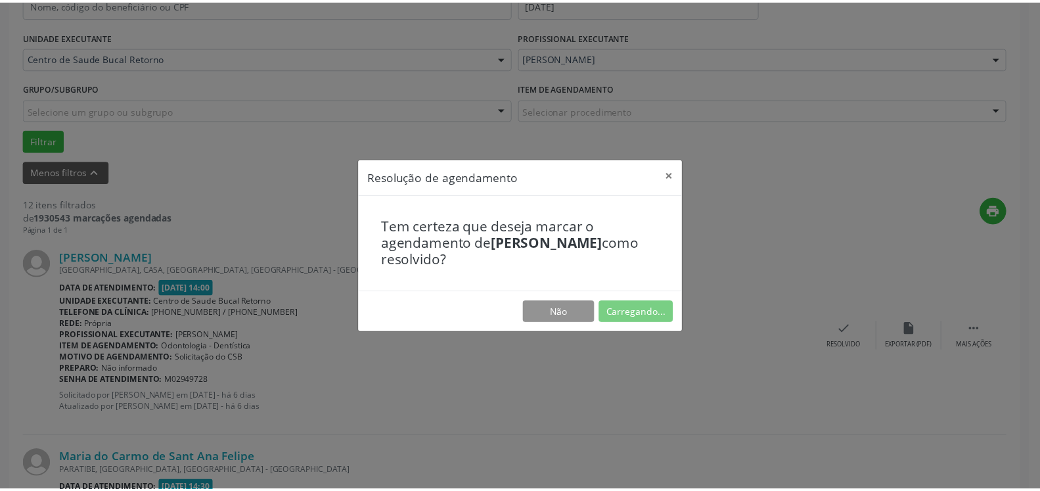
scroll to position [72, 0]
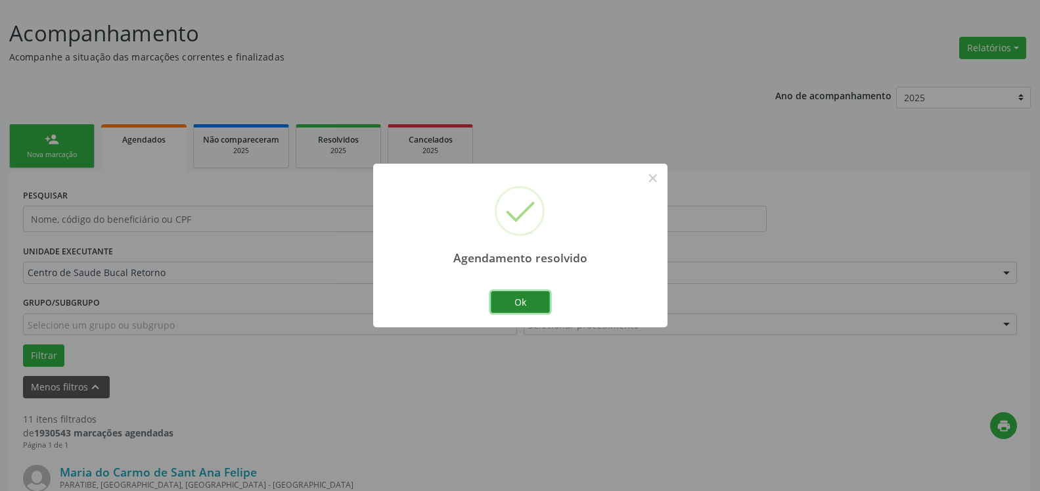
click at [532, 301] on button "Ok" at bounding box center [520, 302] width 59 height 22
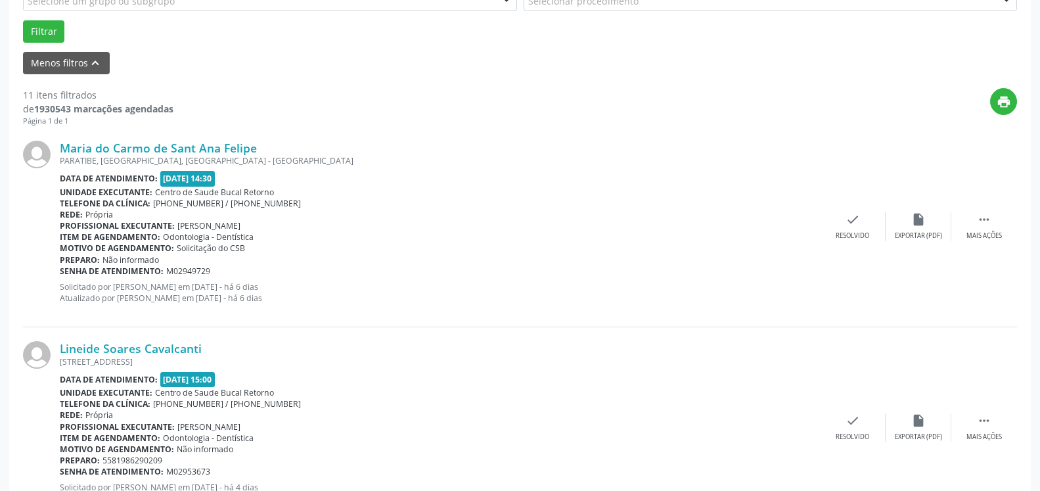
scroll to position [408, 0]
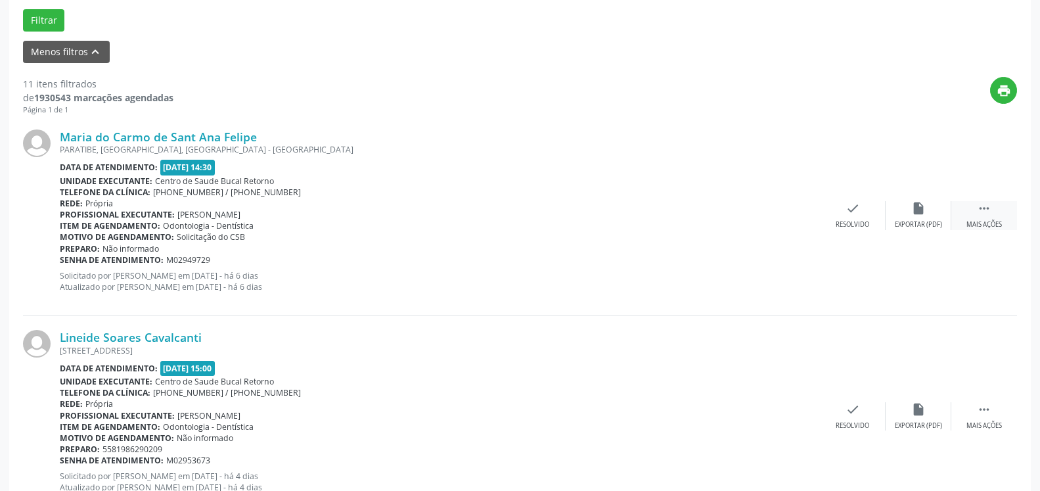
click at [987, 209] on icon "" at bounding box center [984, 208] width 14 height 14
click at [899, 215] on div "alarm_off Não compareceu" at bounding box center [919, 215] width 66 height 28
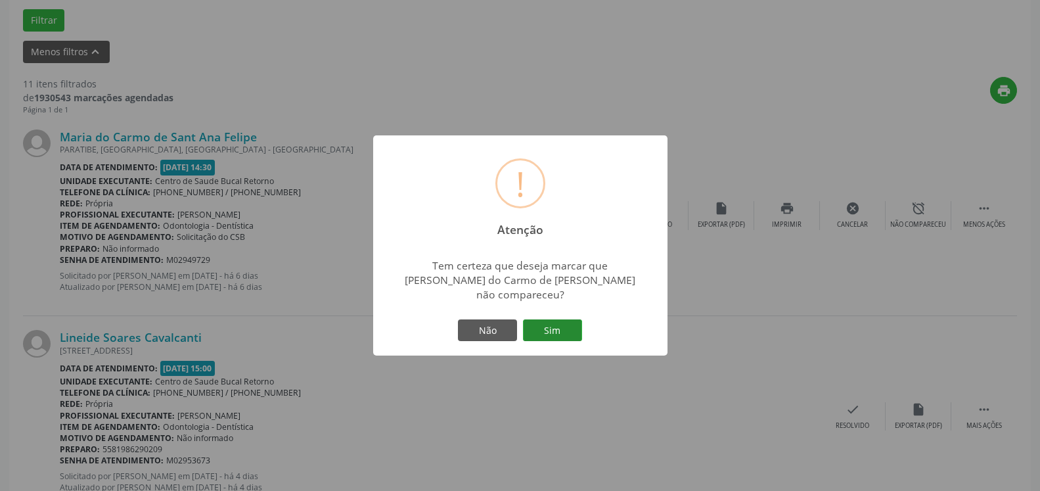
click at [546, 325] on button "Sim" at bounding box center [552, 330] width 59 height 22
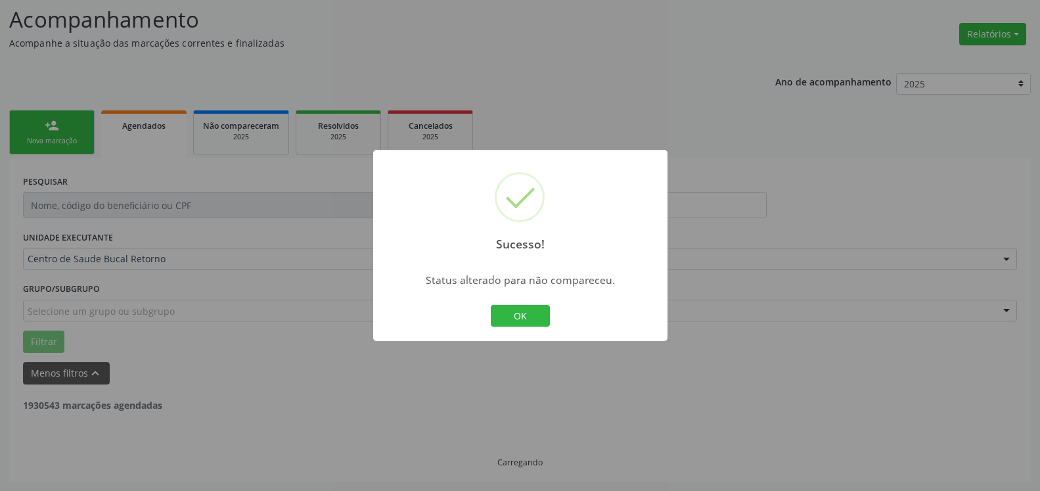
click at [528, 318] on button "OK" at bounding box center [520, 316] width 59 height 22
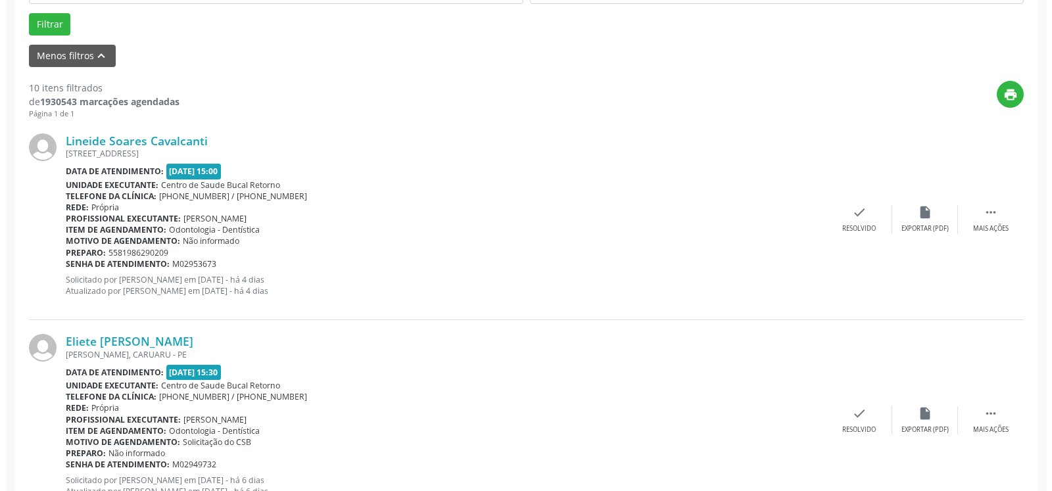
scroll to position [421, 0]
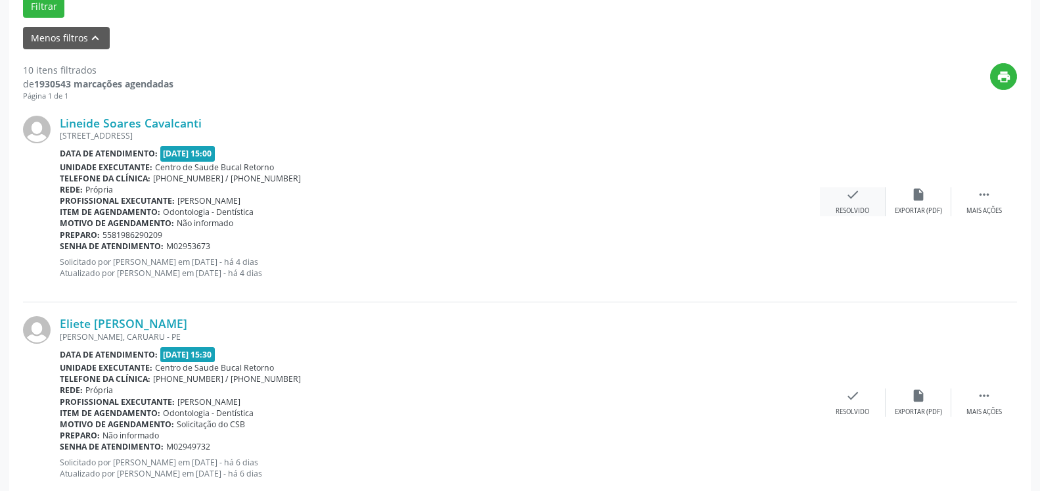
click at [843, 201] on div "check Resolvido" at bounding box center [853, 201] width 66 height 28
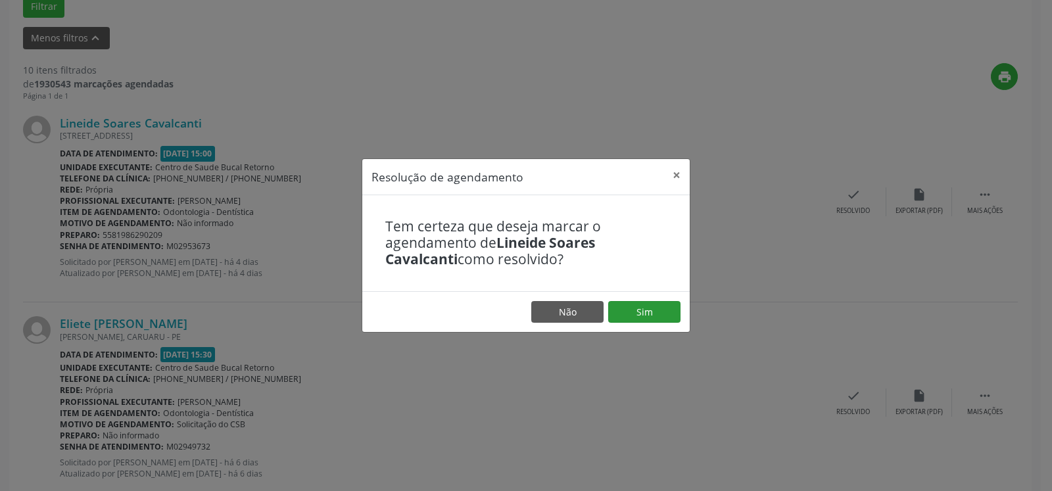
drag, startPoint x: 680, startPoint y: 308, endPoint x: 664, endPoint y: 308, distance: 16.4
click at [672, 308] on footer "Não Sim" at bounding box center [525, 311] width 327 height 41
click at [647, 308] on button "Sim" at bounding box center [644, 312] width 72 height 22
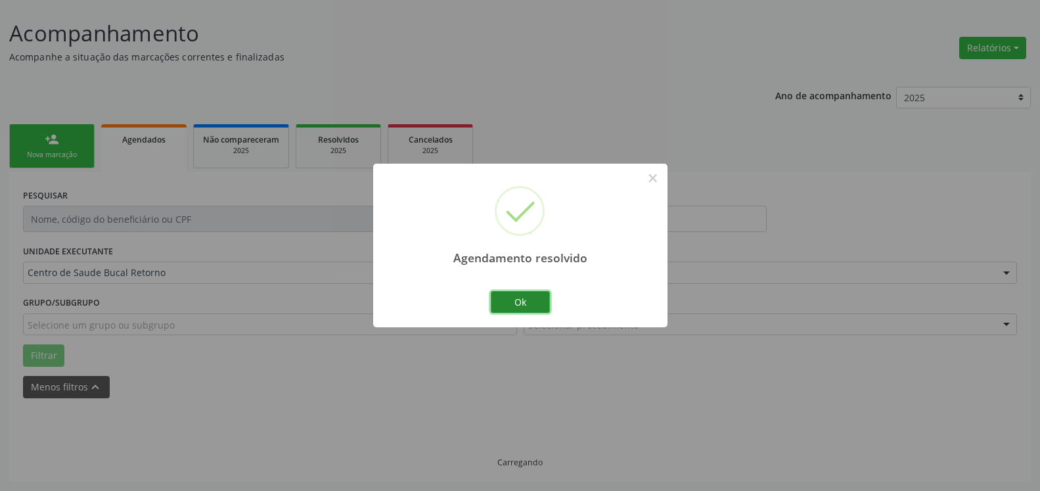
click at [534, 298] on button "Ok" at bounding box center [520, 302] width 59 height 22
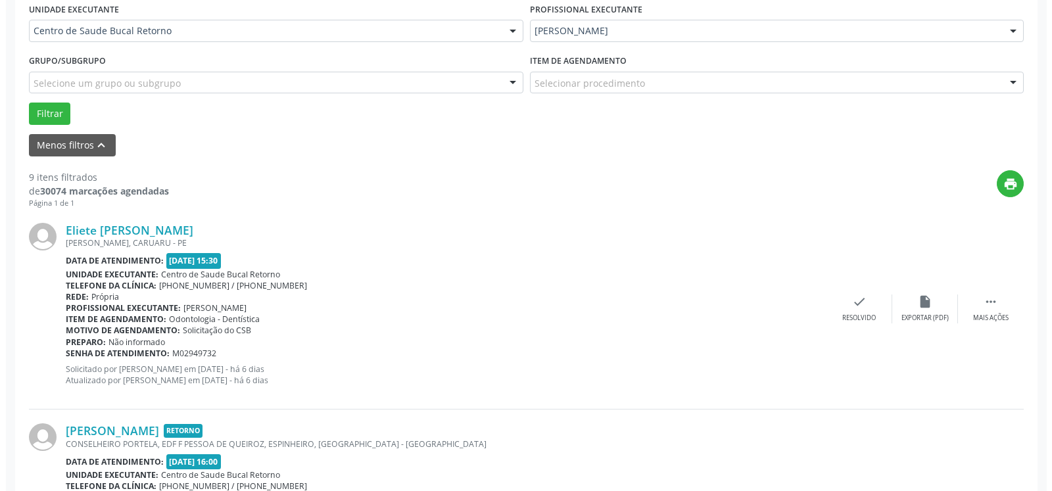
scroll to position [354, 0]
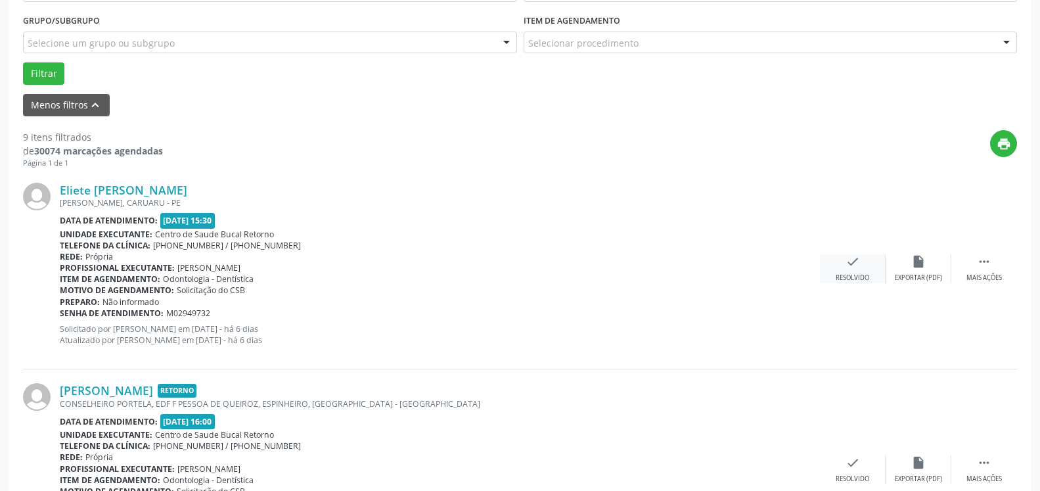
click at [850, 275] on div "Resolvido" at bounding box center [853, 277] width 34 height 9
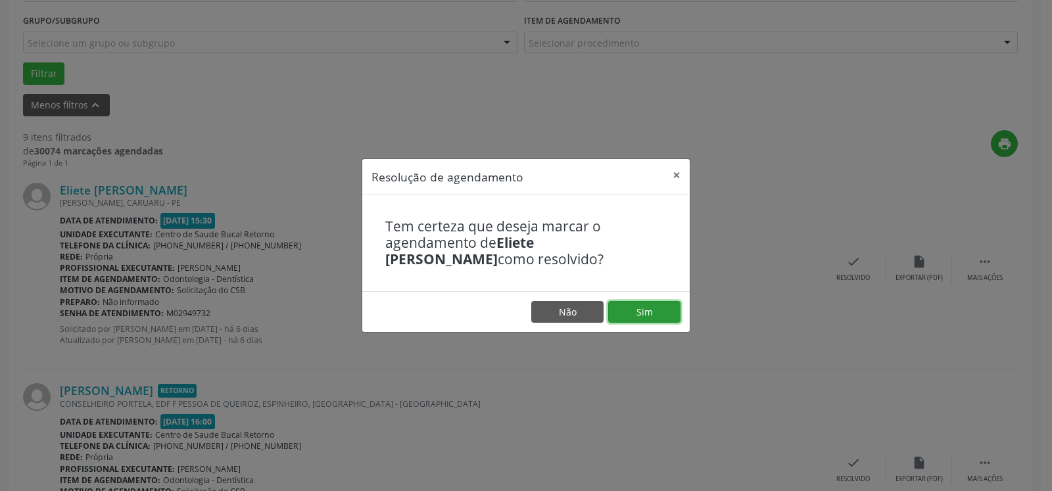
drag, startPoint x: 655, startPoint y: 308, endPoint x: 647, endPoint y: 308, distance: 7.9
click at [649, 308] on button "Sim" at bounding box center [644, 312] width 72 height 22
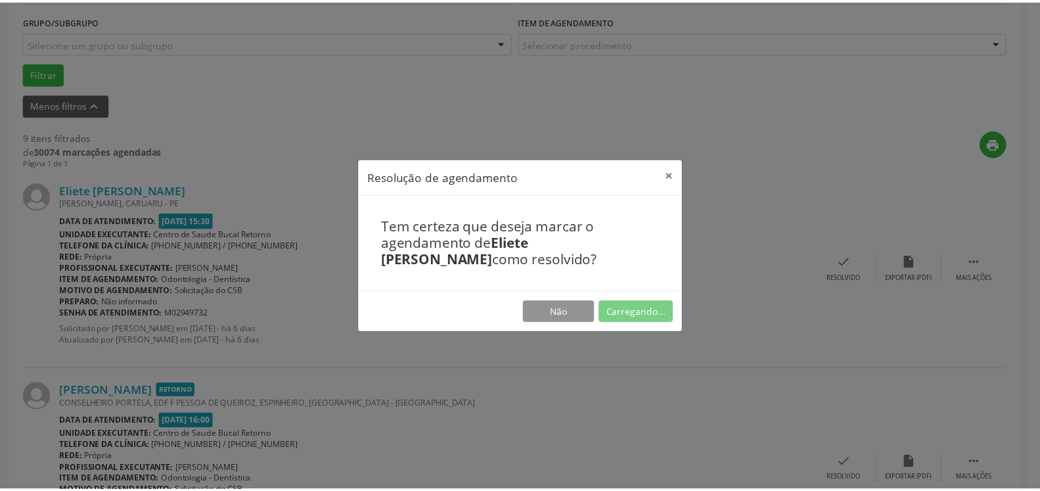
scroll to position [72, 0]
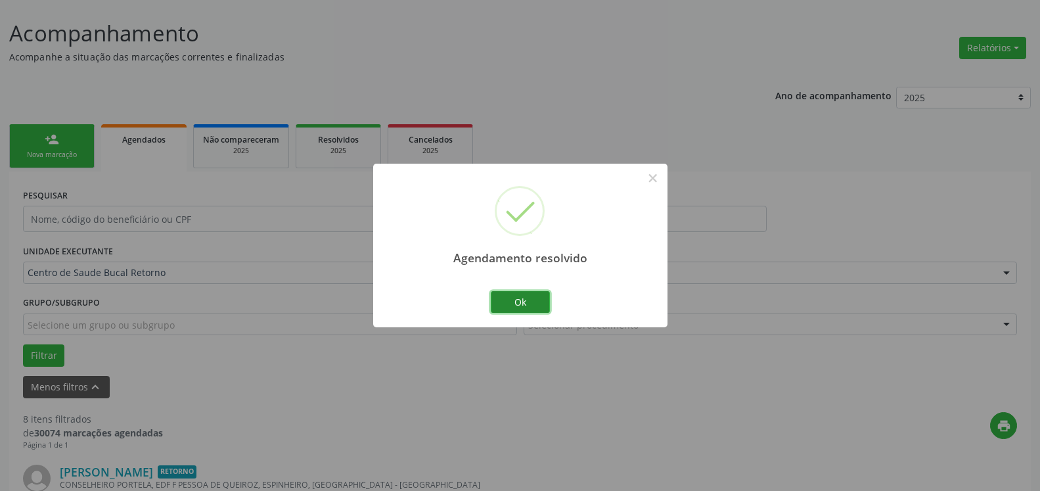
click at [513, 304] on button "Ok" at bounding box center [520, 302] width 59 height 22
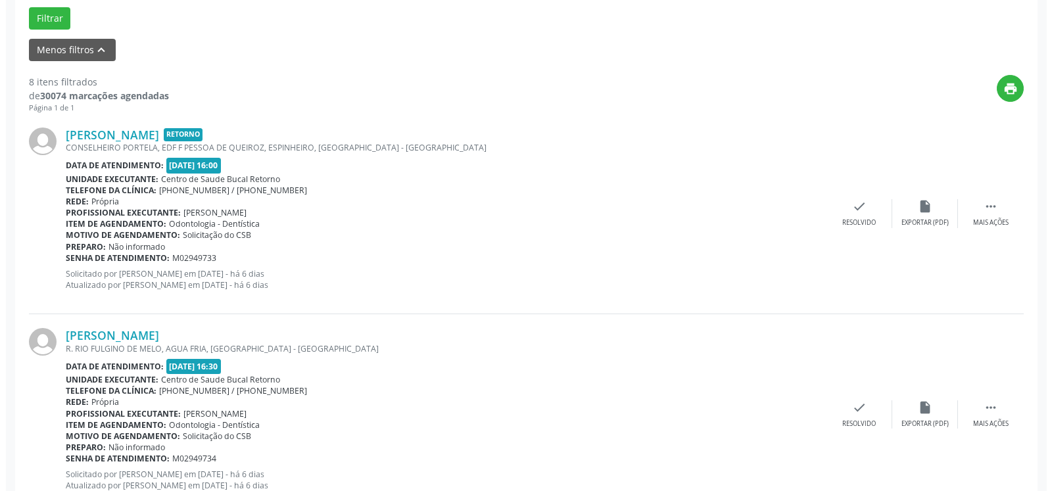
scroll to position [475, 0]
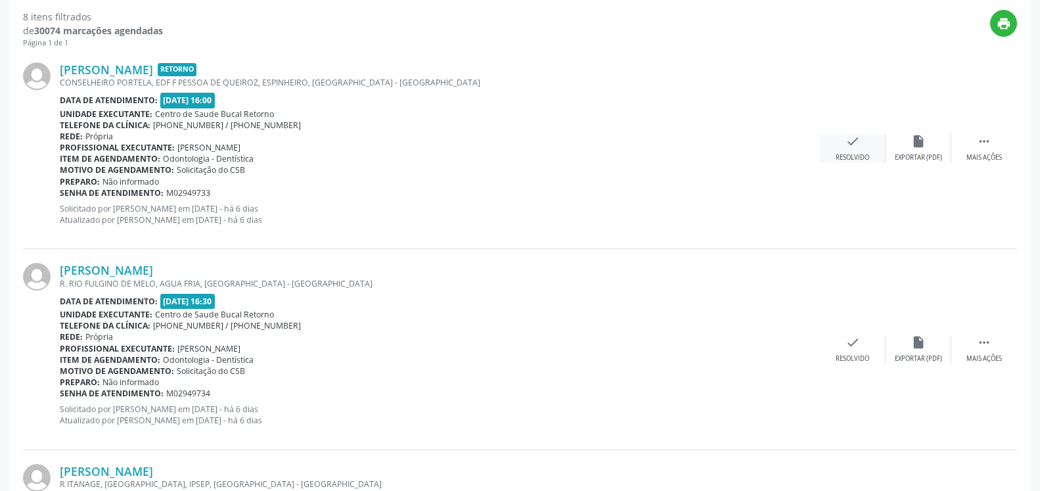
click at [854, 138] on icon "check" at bounding box center [853, 141] width 14 height 14
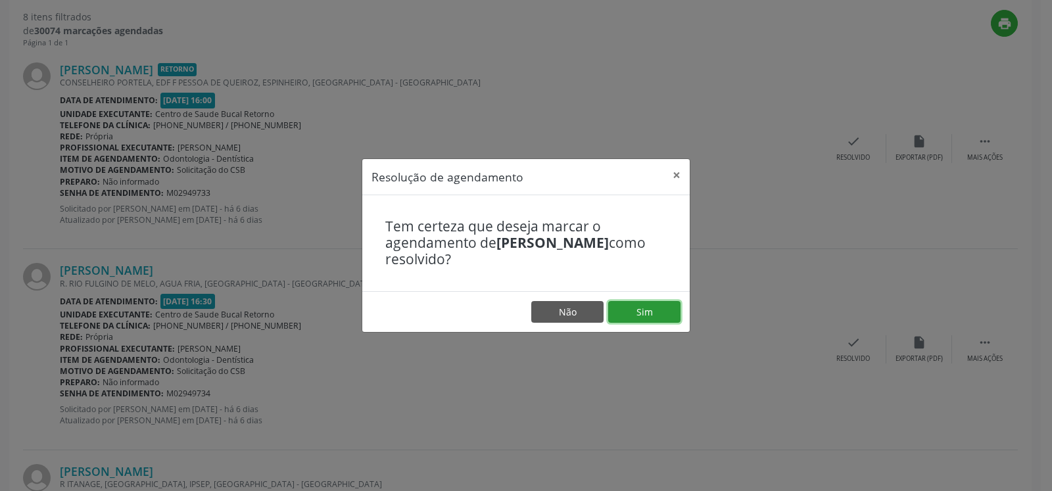
click at [653, 306] on button "Sim" at bounding box center [644, 312] width 72 height 22
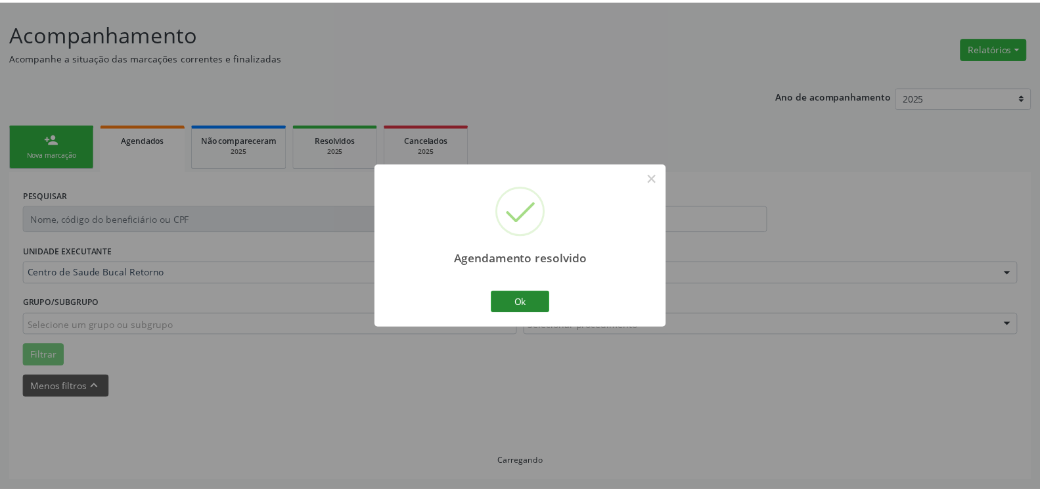
scroll to position [72, 0]
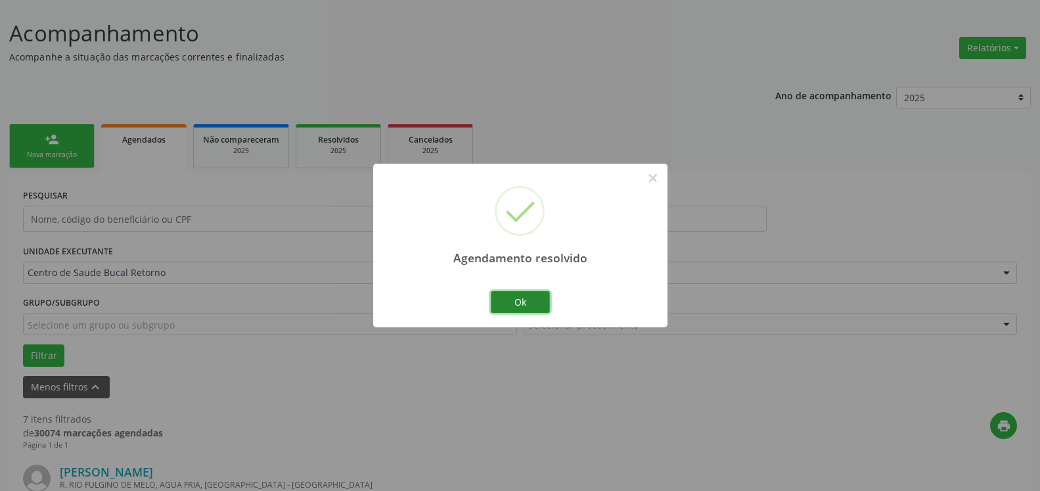
click at [534, 298] on button "Ok" at bounding box center [520, 302] width 59 height 22
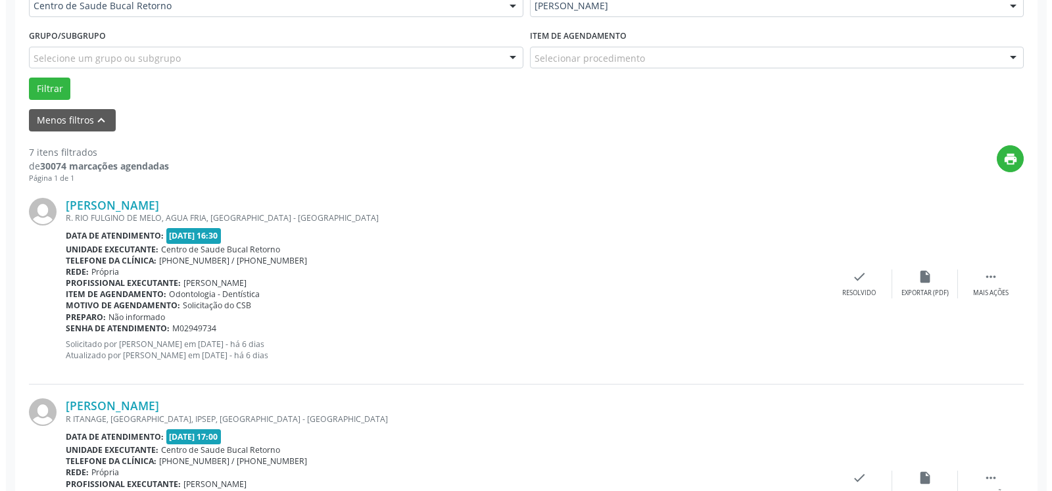
scroll to position [340, 0]
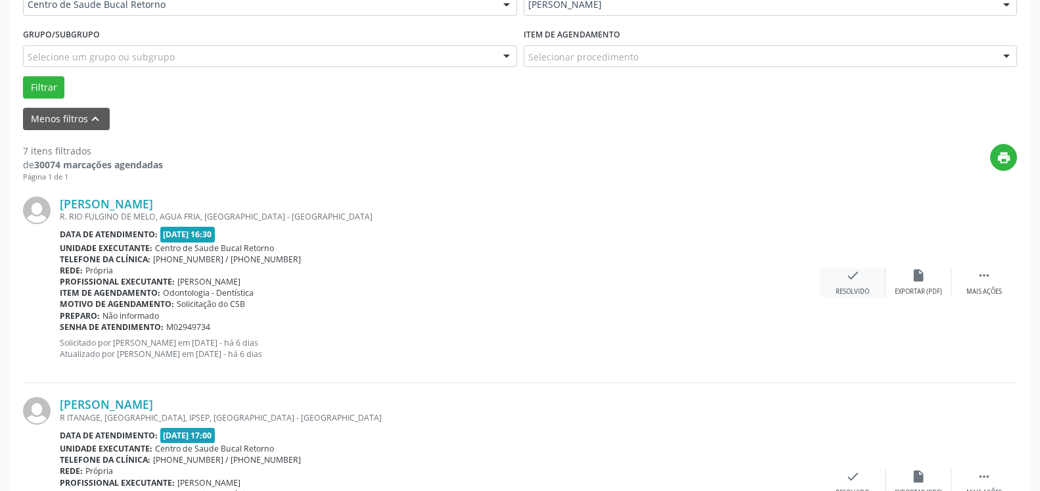
click at [854, 288] on div "Resolvido" at bounding box center [853, 291] width 34 height 9
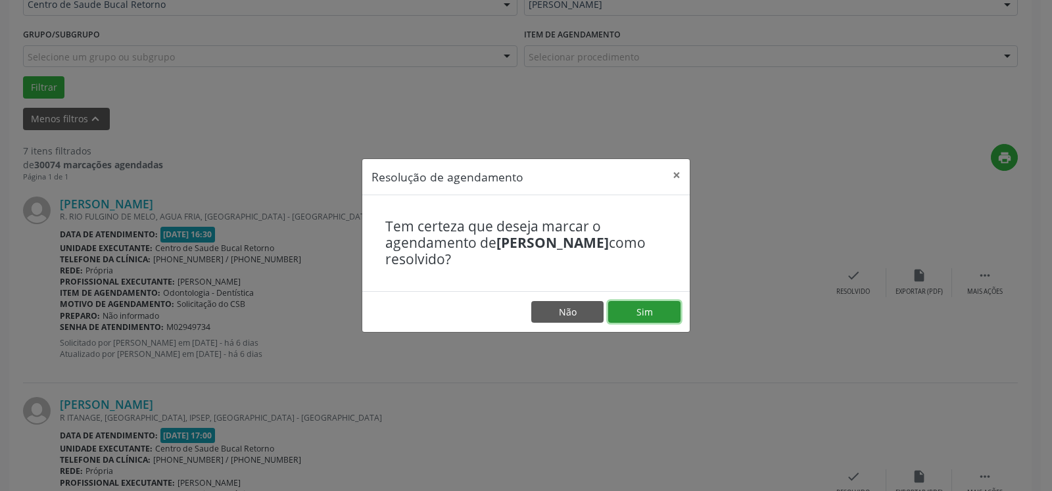
click at [669, 306] on button "Sim" at bounding box center [644, 312] width 72 height 22
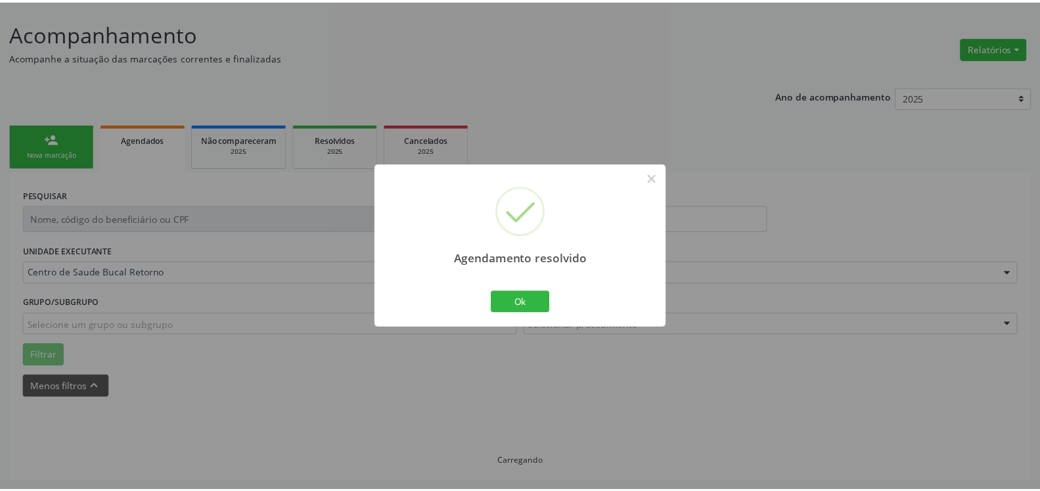
scroll to position [72, 0]
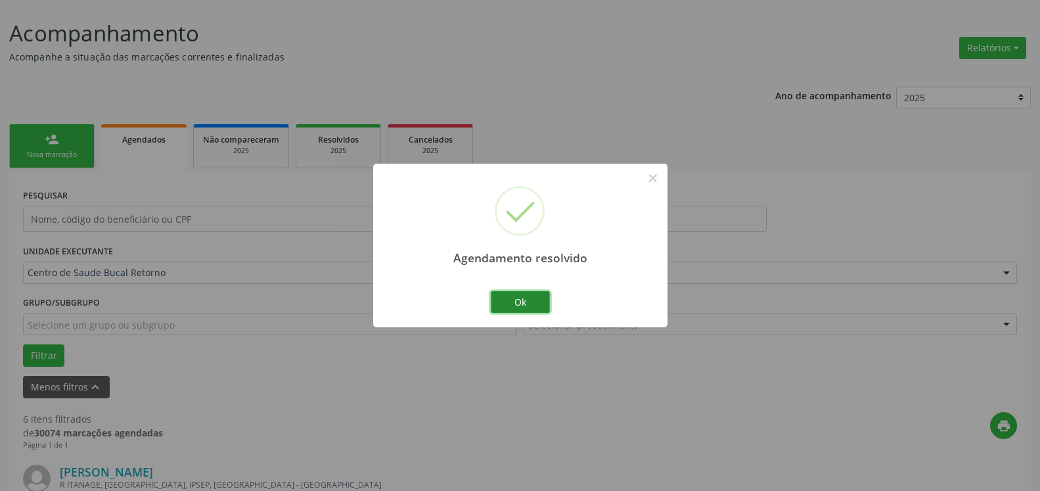
click at [500, 302] on button "Ok" at bounding box center [520, 302] width 59 height 22
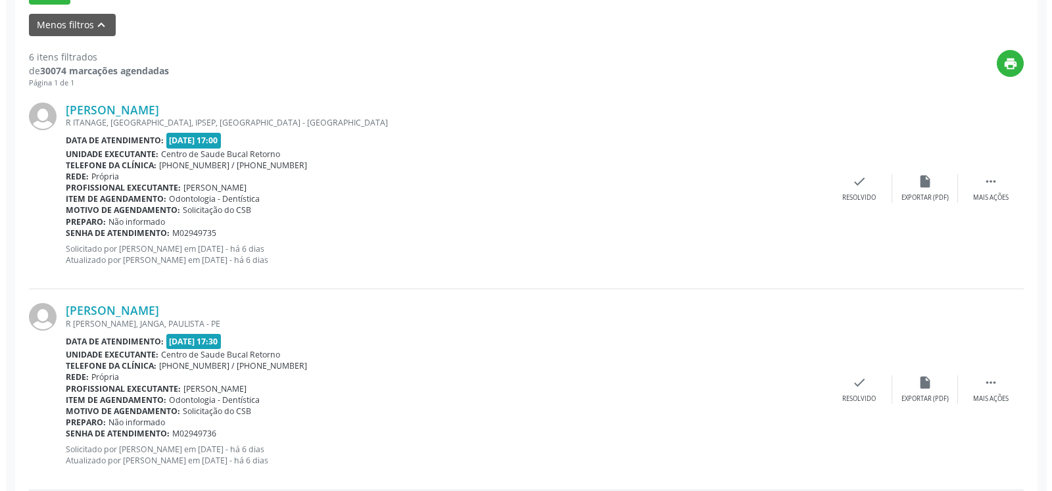
scroll to position [475, 0]
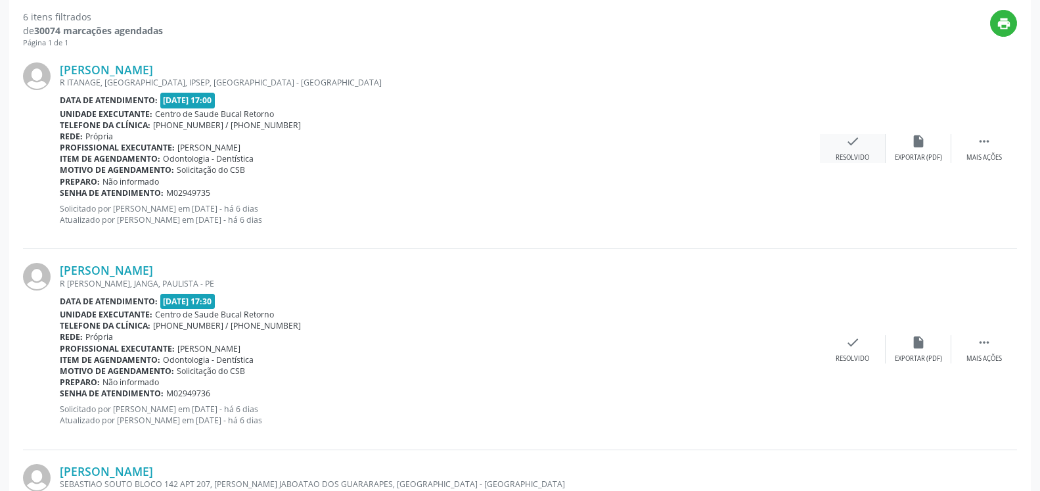
click at [855, 141] on icon "check" at bounding box center [853, 141] width 14 height 14
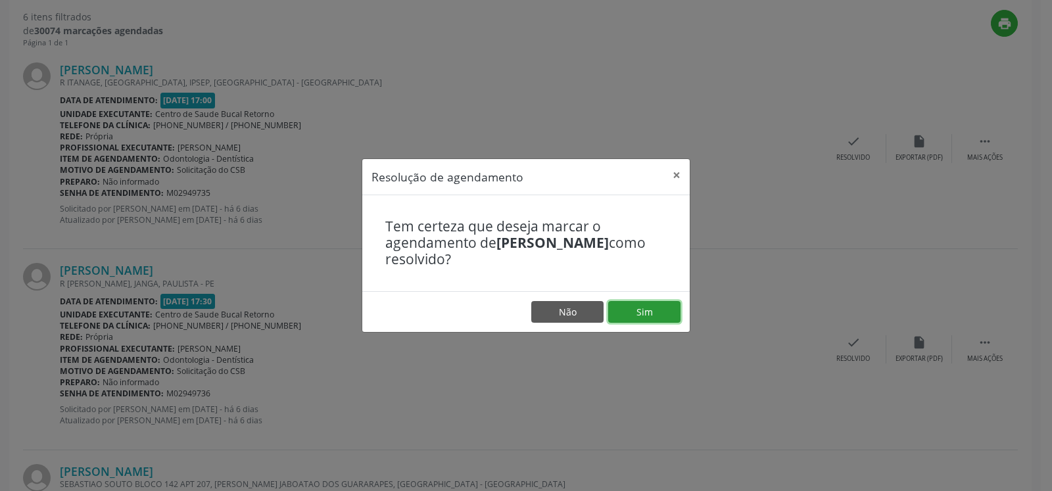
click at [645, 314] on button "Sim" at bounding box center [644, 312] width 72 height 22
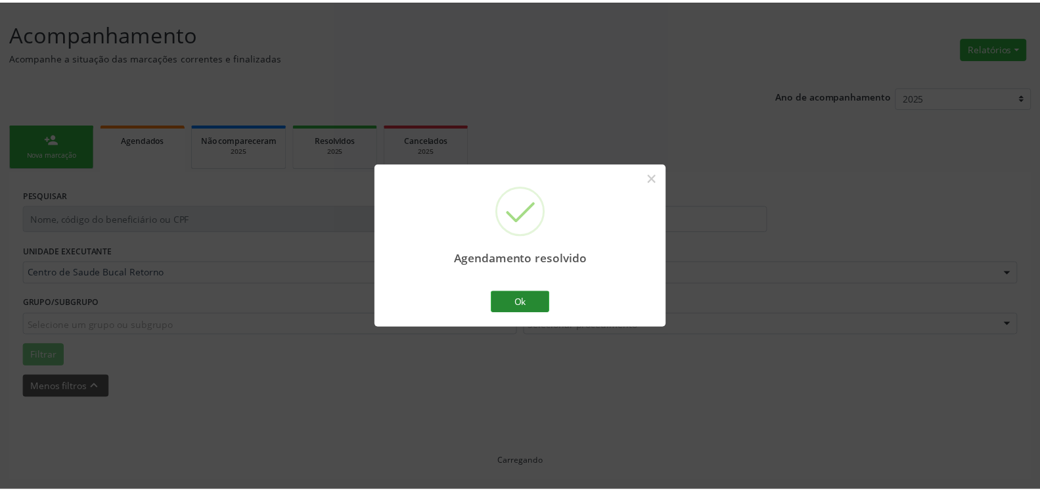
scroll to position [72, 0]
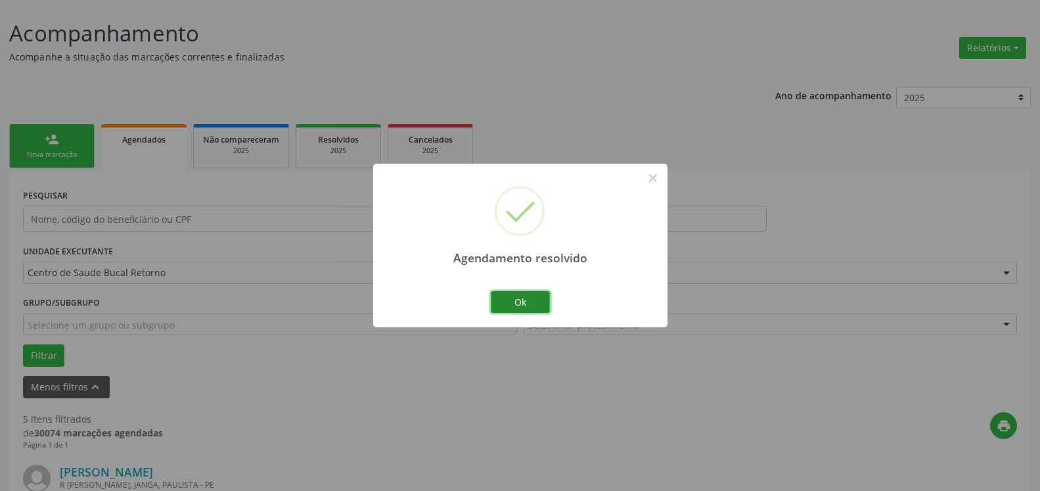
click at [529, 301] on button "Ok" at bounding box center [520, 302] width 59 height 22
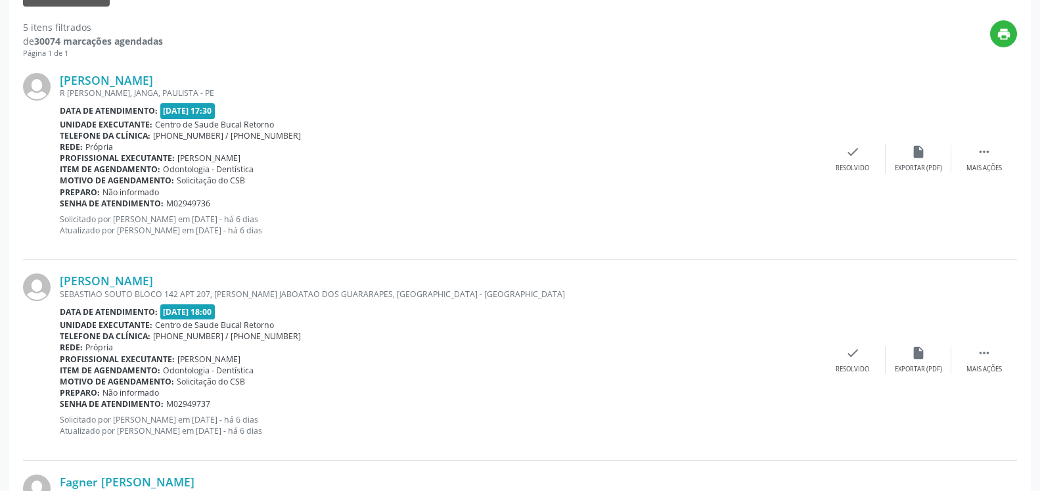
scroll to position [475, 0]
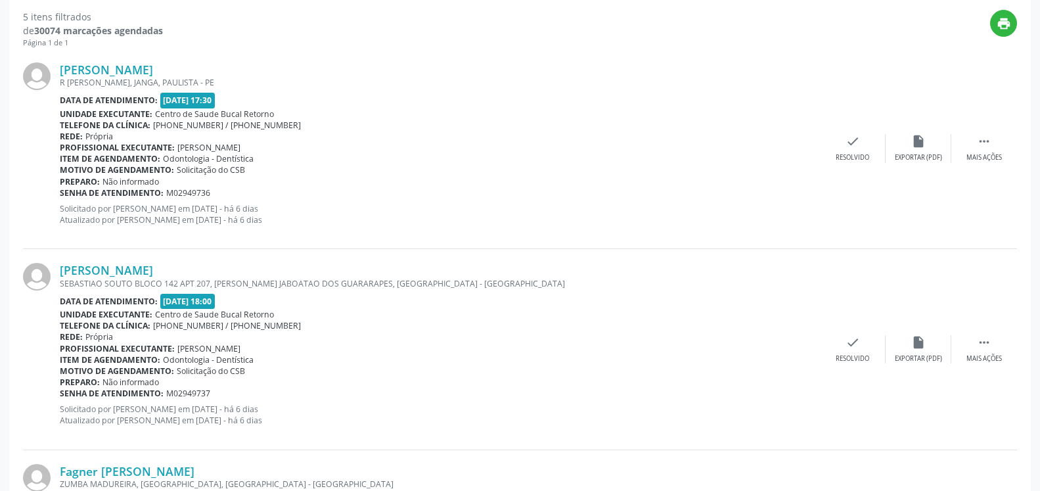
drag, startPoint x: 1004, startPoint y: 133, endPoint x: 993, endPoint y: 138, distance: 11.8
click at [1002, 133] on div "[PERSON_NAME] R [PERSON_NAME], JANGA, PAULISTA - PE Data de atendimento: [DATE]…" at bounding box center [520, 149] width 994 height 200
click at [982, 143] on icon "" at bounding box center [984, 141] width 14 height 14
click at [920, 152] on div "alarm_off Não compareceu" at bounding box center [919, 148] width 66 height 28
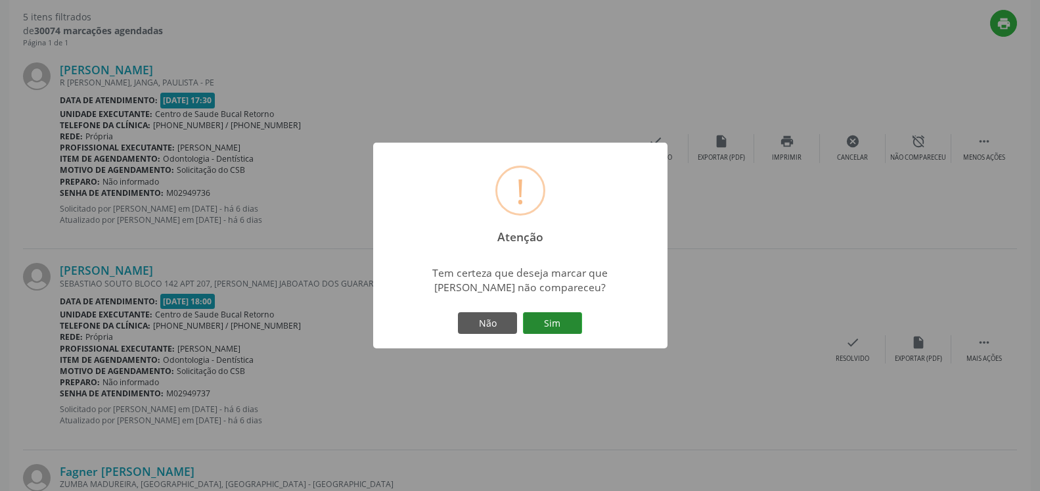
click at [570, 315] on button "Sim" at bounding box center [552, 323] width 59 height 22
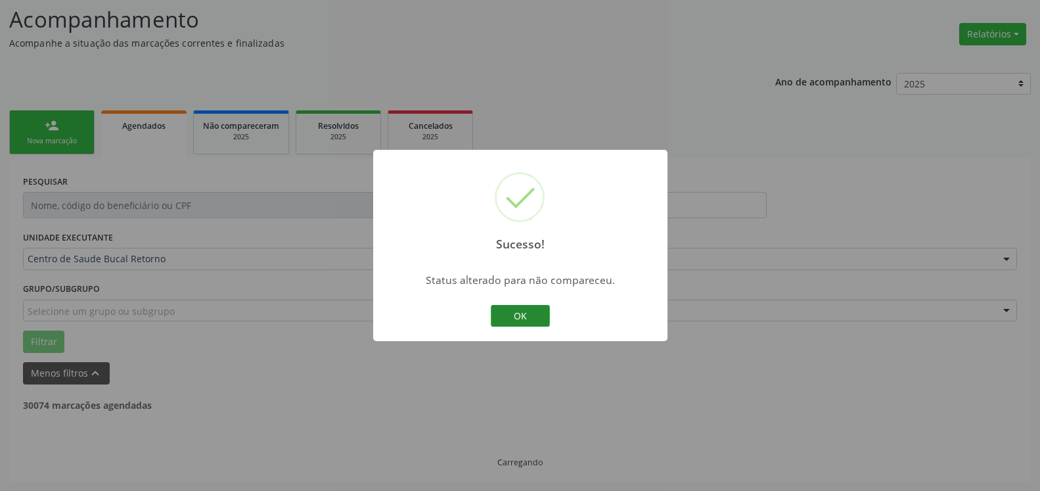
click at [529, 312] on button "OK" at bounding box center [520, 316] width 59 height 22
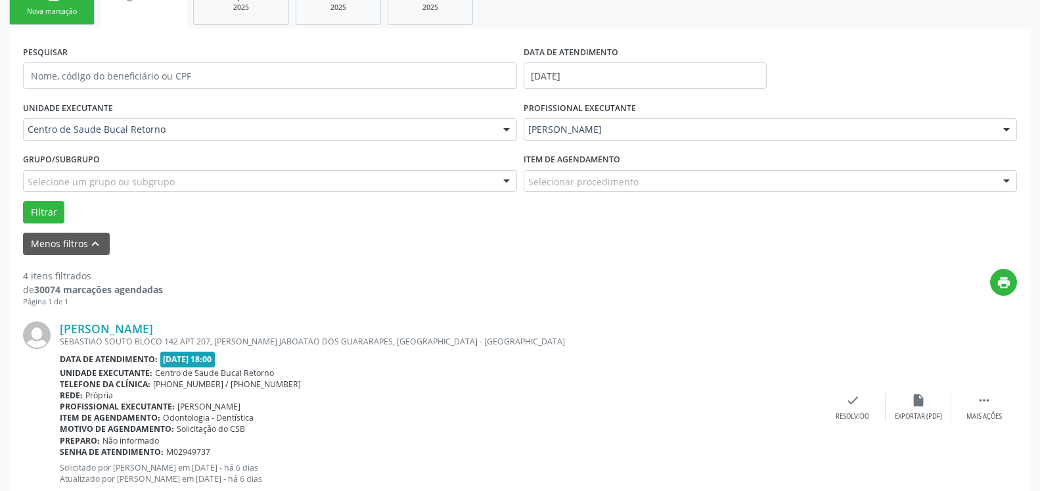
scroll to position [421, 0]
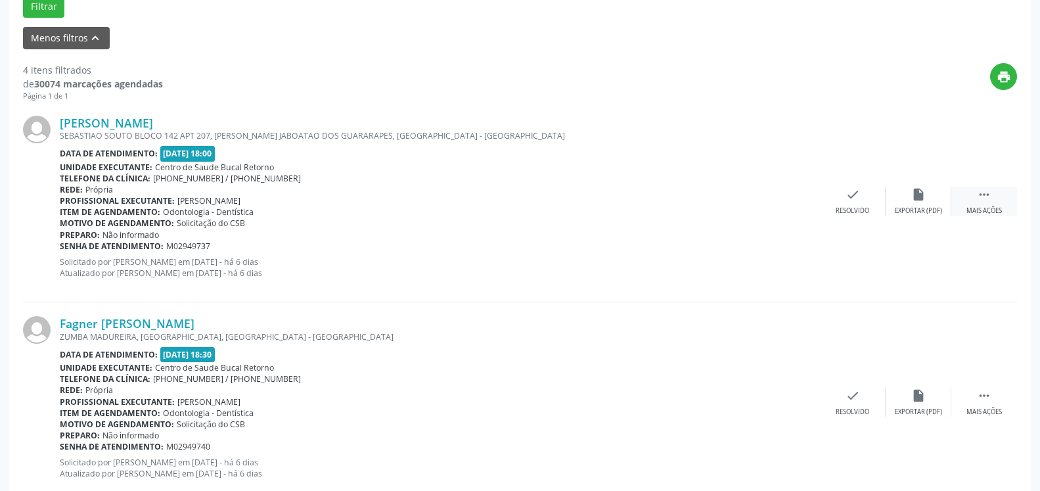
click at [983, 201] on icon "" at bounding box center [984, 194] width 14 height 14
click at [925, 202] on icon "alarm_off" at bounding box center [919, 194] width 14 height 14
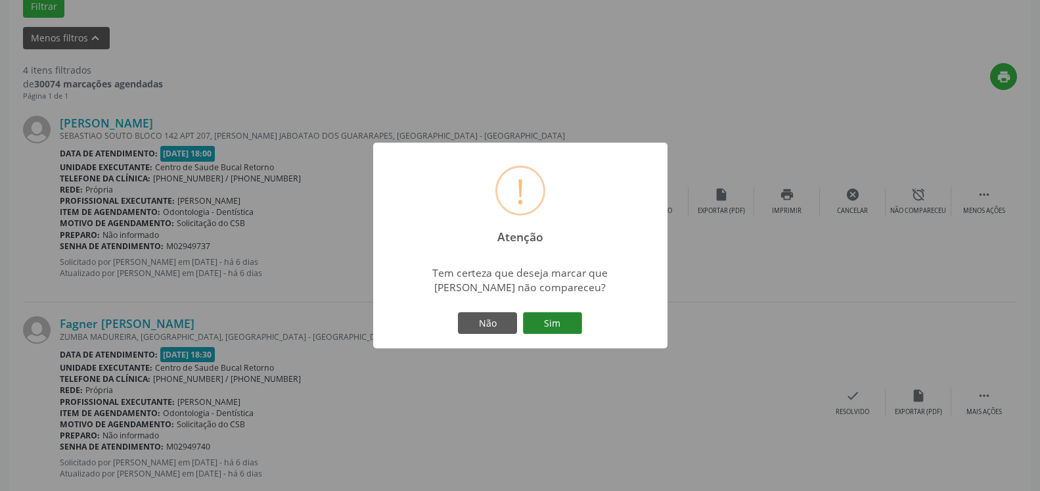
click at [550, 323] on button "Sim" at bounding box center [552, 323] width 59 height 22
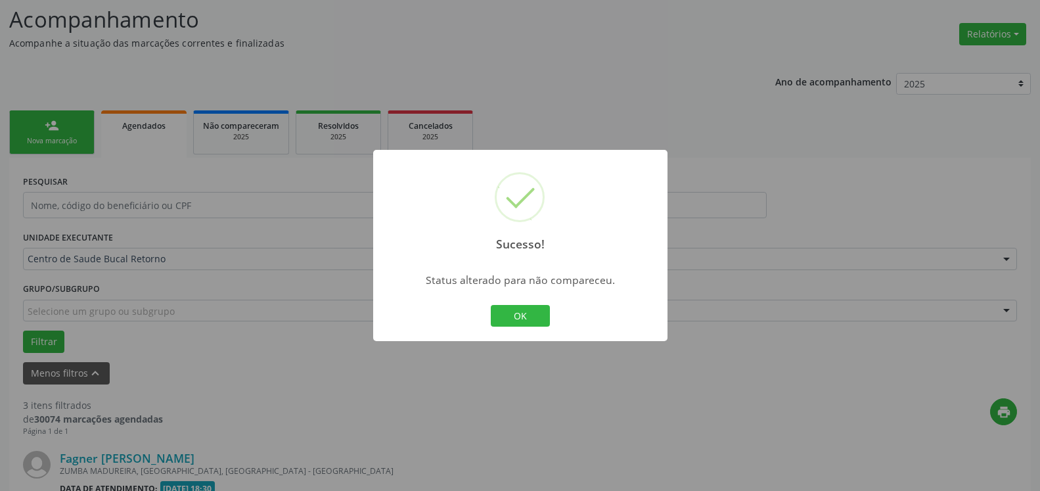
click at [520, 318] on button "OK" at bounding box center [520, 316] width 59 height 22
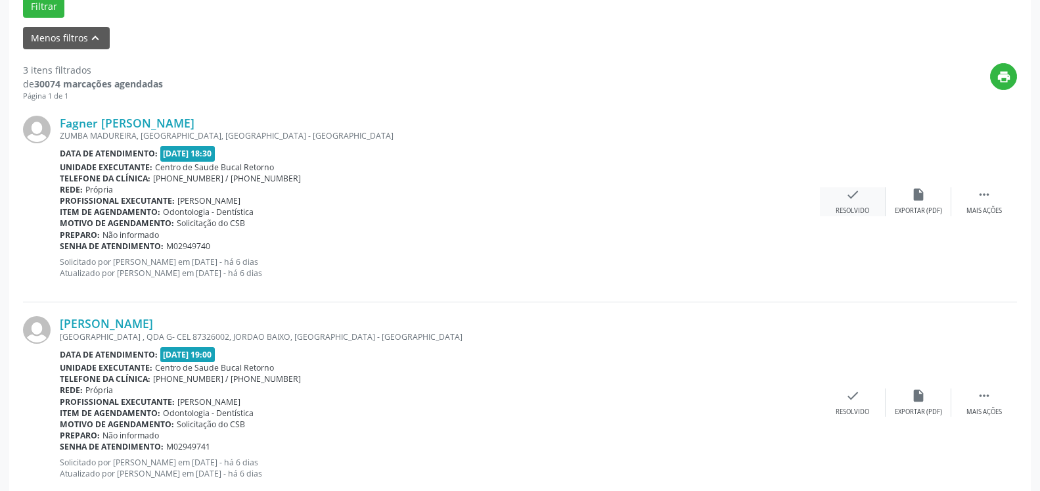
click at [846, 202] on icon "check" at bounding box center [853, 194] width 14 height 14
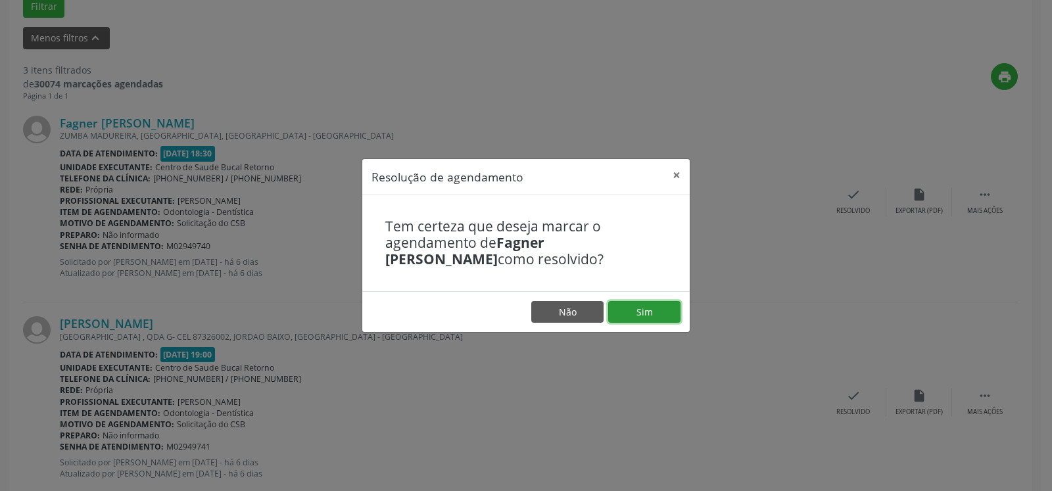
click at [668, 310] on button "Sim" at bounding box center [644, 312] width 72 height 22
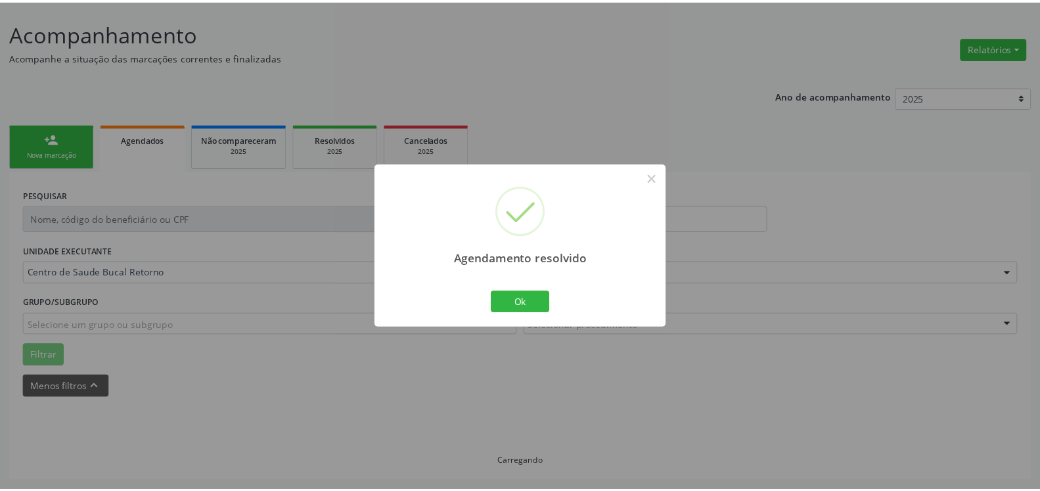
scroll to position [72, 0]
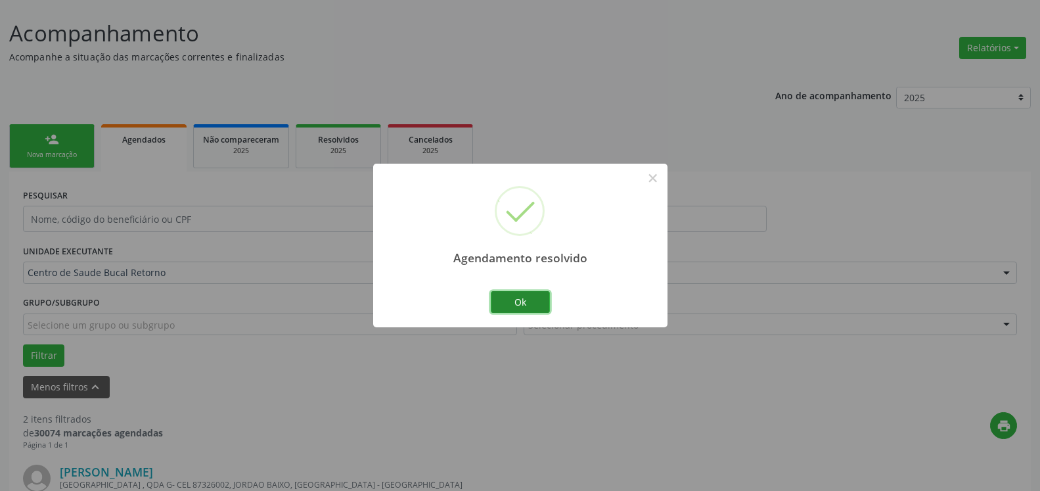
click at [512, 299] on button "Ok" at bounding box center [520, 302] width 59 height 22
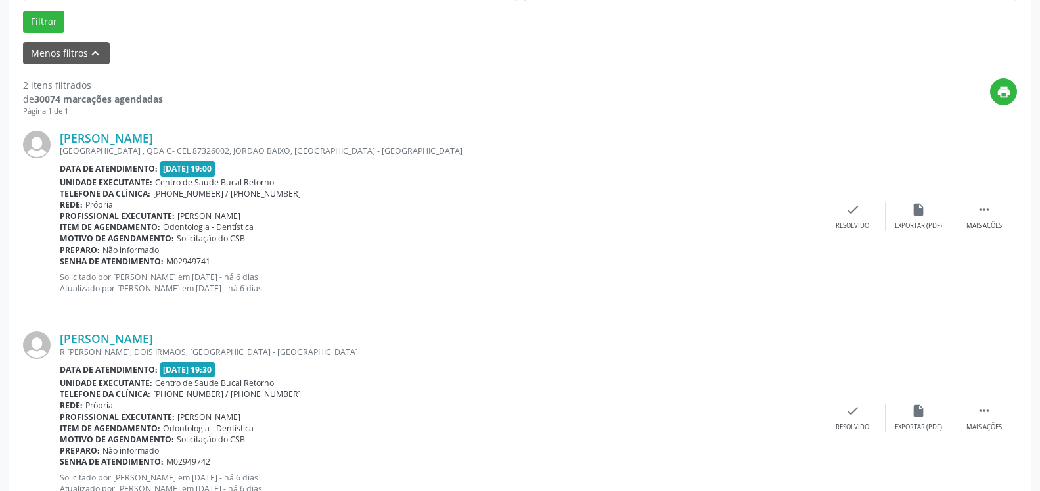
scroll to position [408, 0]
click at [984, 213] on icon "" at bounding box center [984, 208] width 14 height 14
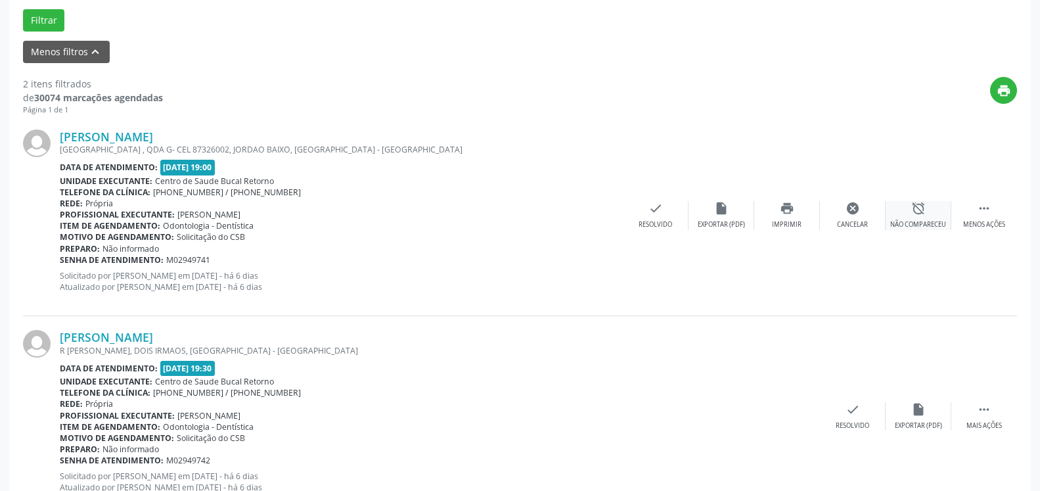
click at [938, 218] on div "alarm_off Não compareceu" at bounding box center [919, 215] width 66 height 28
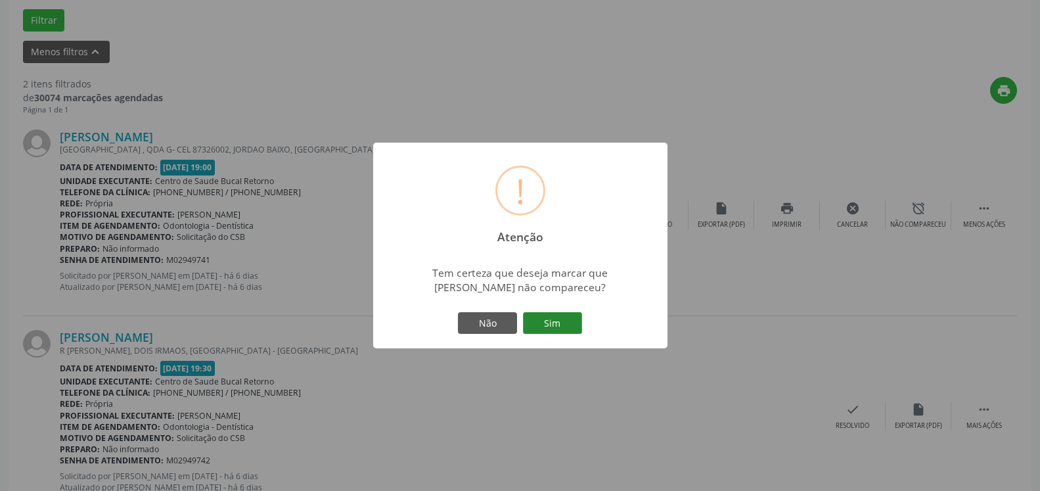
click at [557, 325] on button "Sim" at bounding box center [552, 323] width 59 height 22
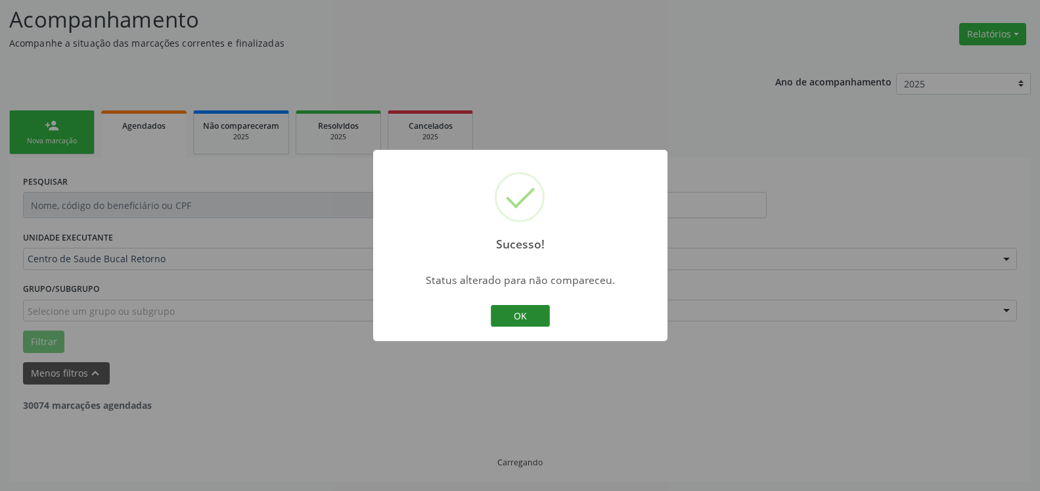
scroll to position [86, 0]
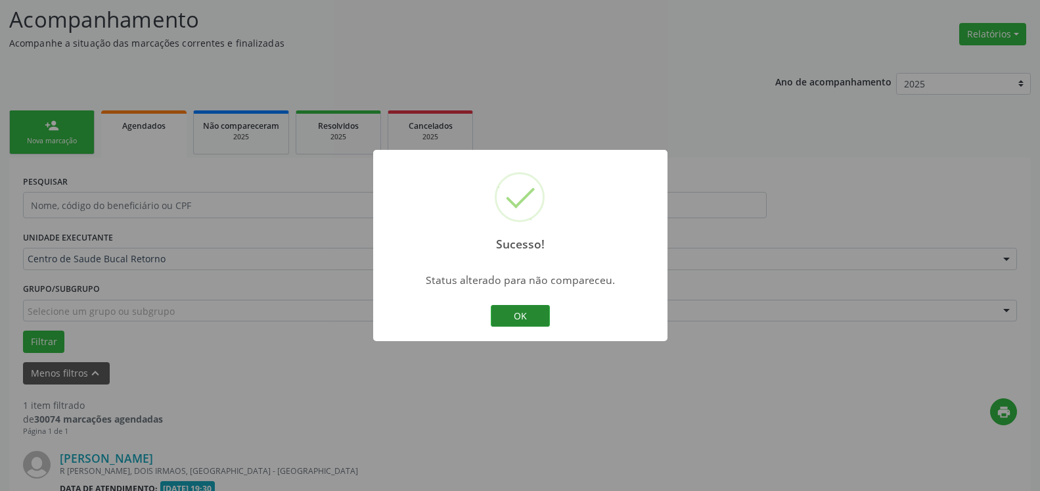
click at [519, 317] on button "OK" at bounding box center [520, 316] width 59 height 22
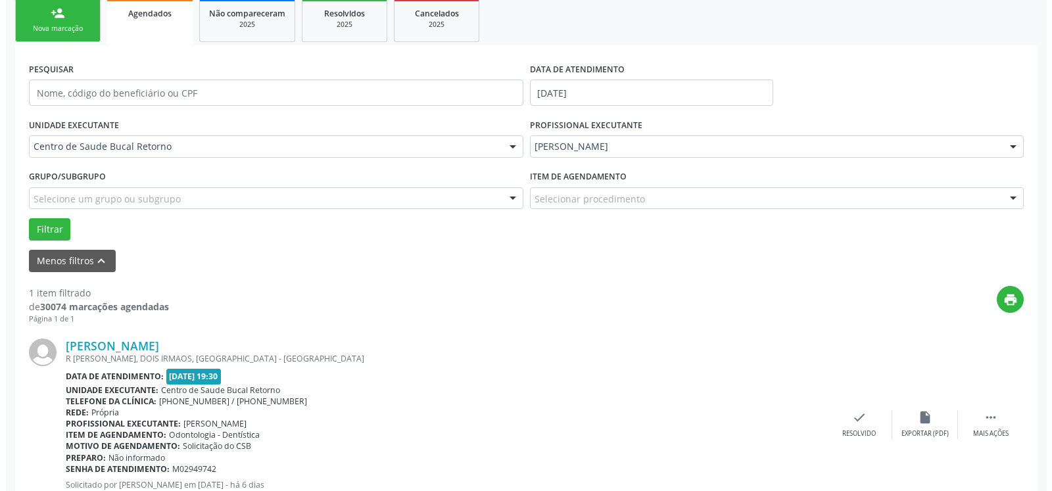
scroll to position [255, 0]
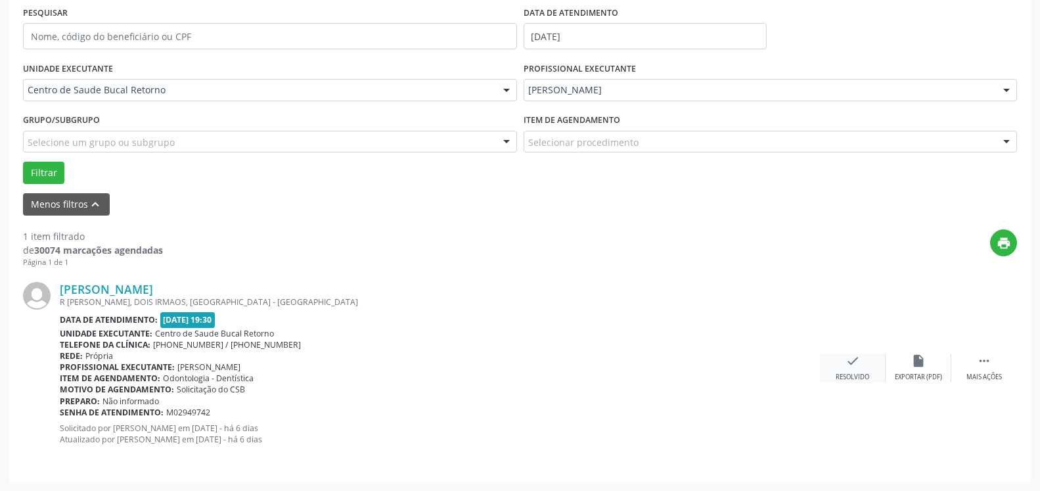
click at [854, 363] on icon "check" at bounding box center [853, 361] width 14 height 14
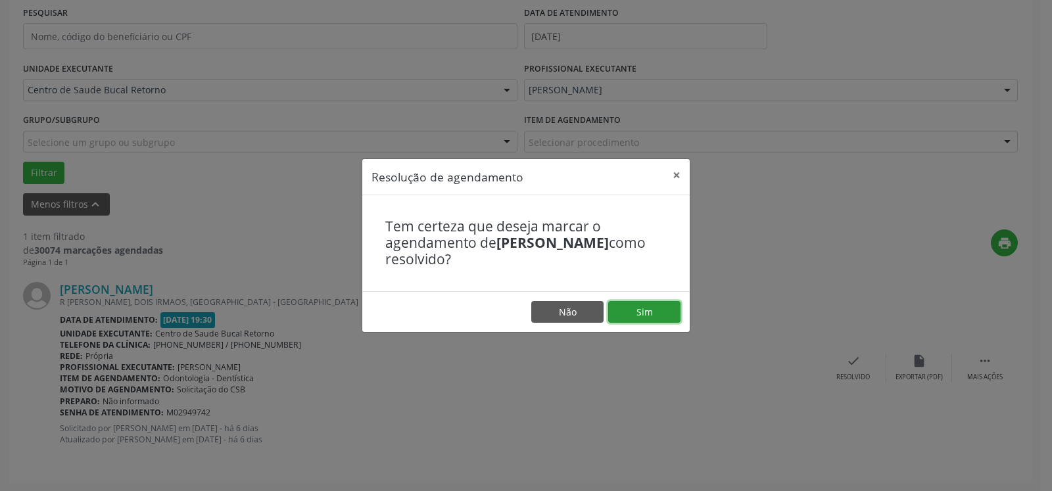
click at [662, 311] on button "Sim" at bounding box center [644, 312] width 72 height 22
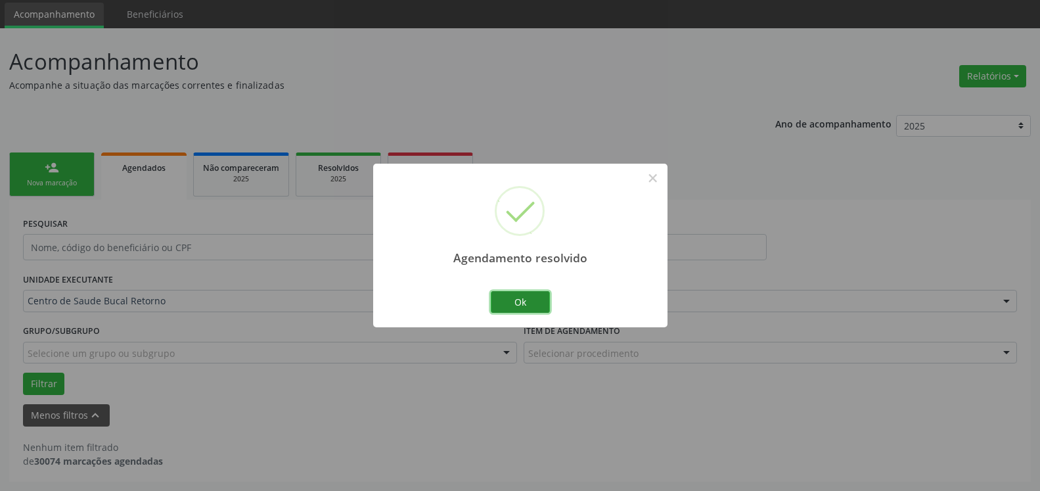
scroll to position [44, 0]
click at [509, 298] on button "Ok" at bounding box center [520, 302] width 59 height 22
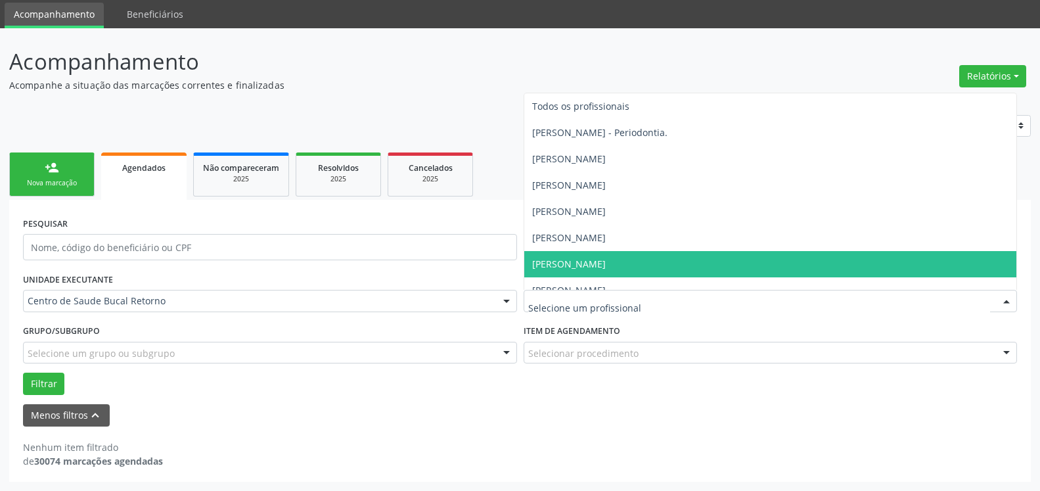
click at [674, 310] on div at bounding box center [771, 301] width 494 height 22
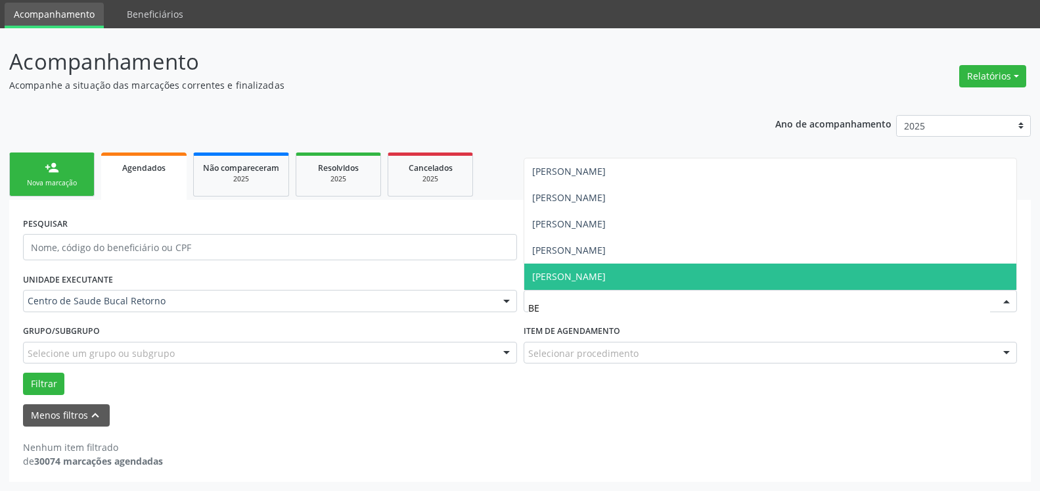
type input "BEA"
click at [670, 280] on span "[PERSON_NAME]" at bounding box center [771, 277] width 493 height 26
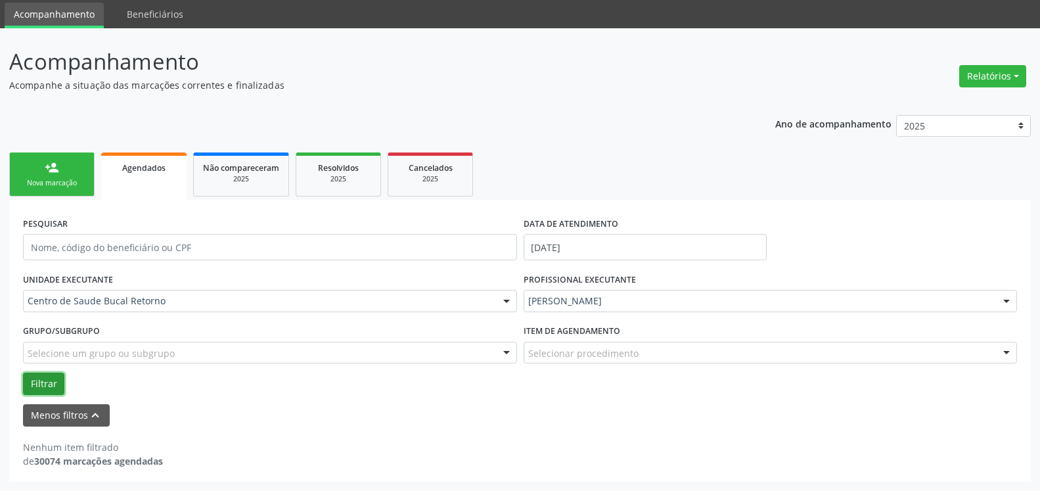
click at [49, 383] on button "Filtrar" at bounding box center [43, 384] width 41 height 22
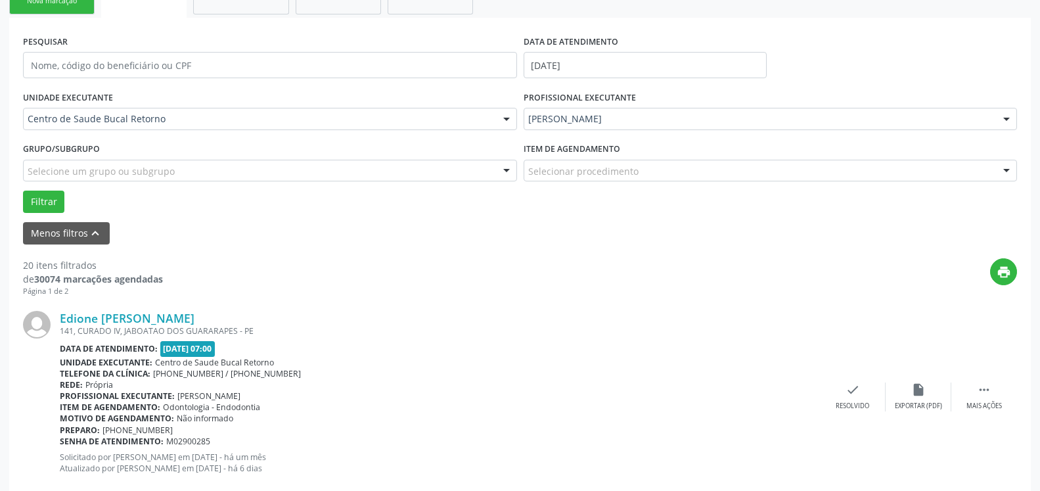
scroll to position [201, 0]
